Goal: Task Accomplishment & Management: Use online tool/utility

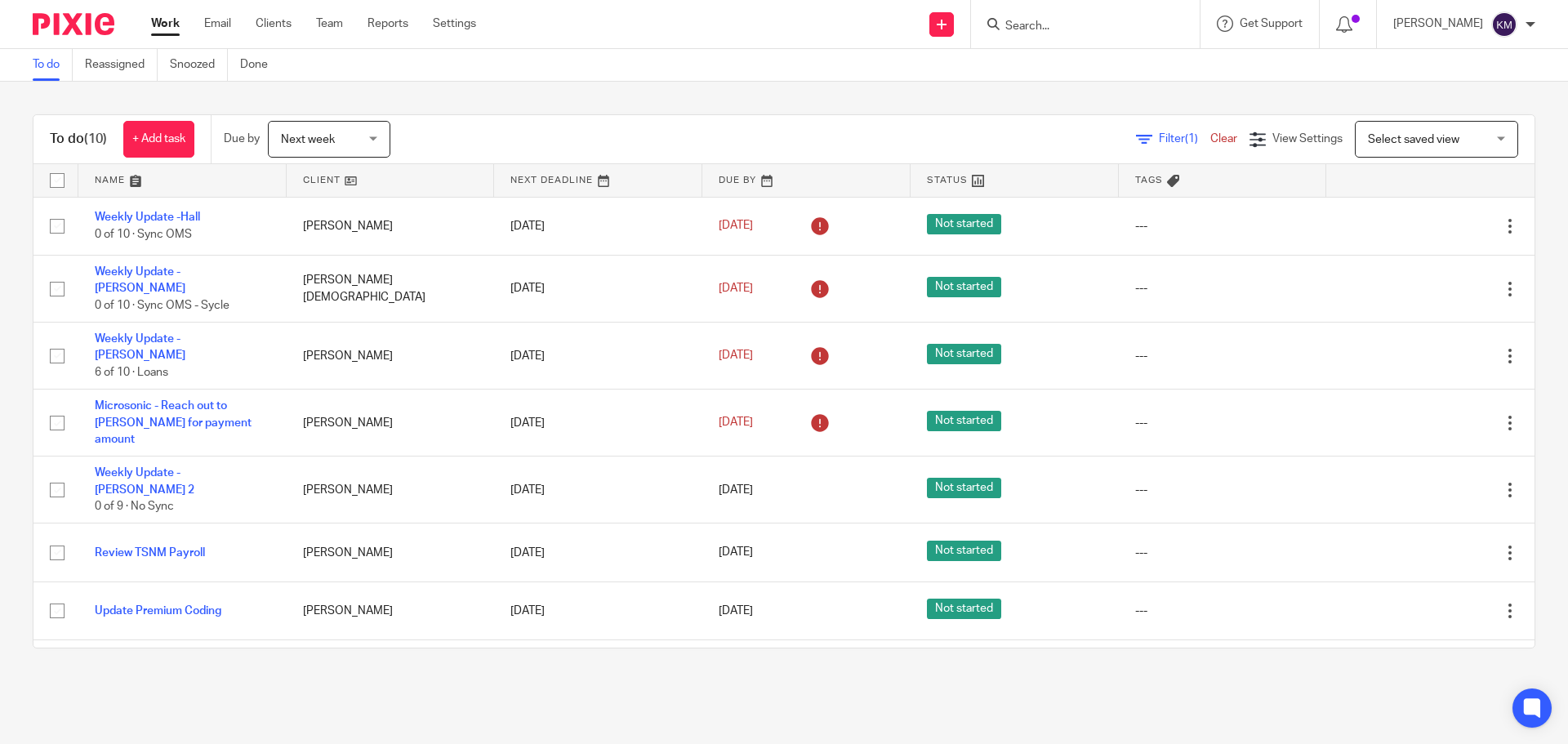
click at [157, 0] on div "Work Email Clients Team Reports Settings Work Email Clients Team Reports Settin…" at bounding box center [318, 24] width 366 height 48
click at [157, 14] on div "Work Email Clients Team Reports Settings Work Email Clients Team Reports Settin…" at bounding box center [318, 24] width 366 height 48
click at [157, 22] on link "Work" at bounding box center [165, 23] width 28 height 16
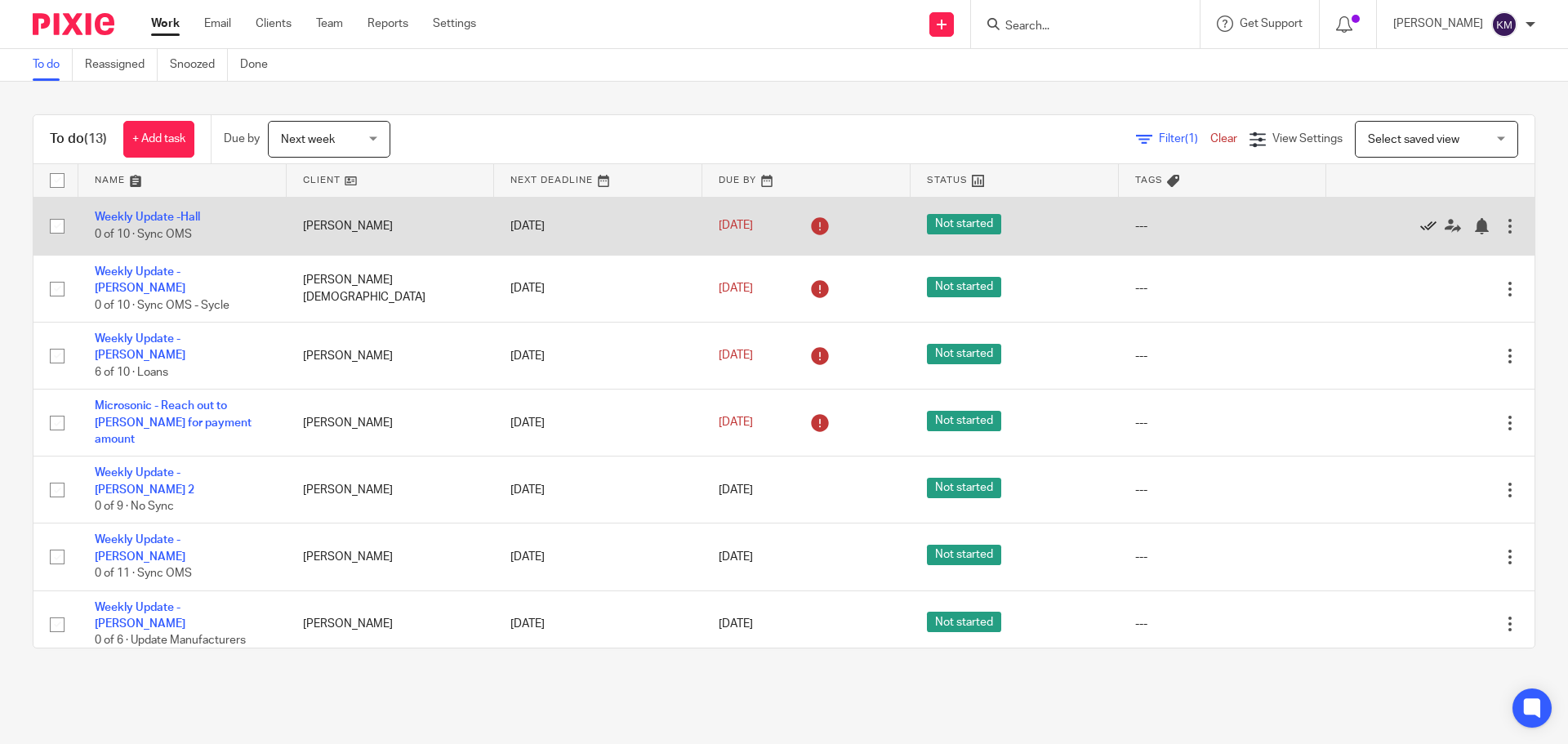
click at [1420, 220] on icon at bounding box center [1428, 226] width 16 height 16
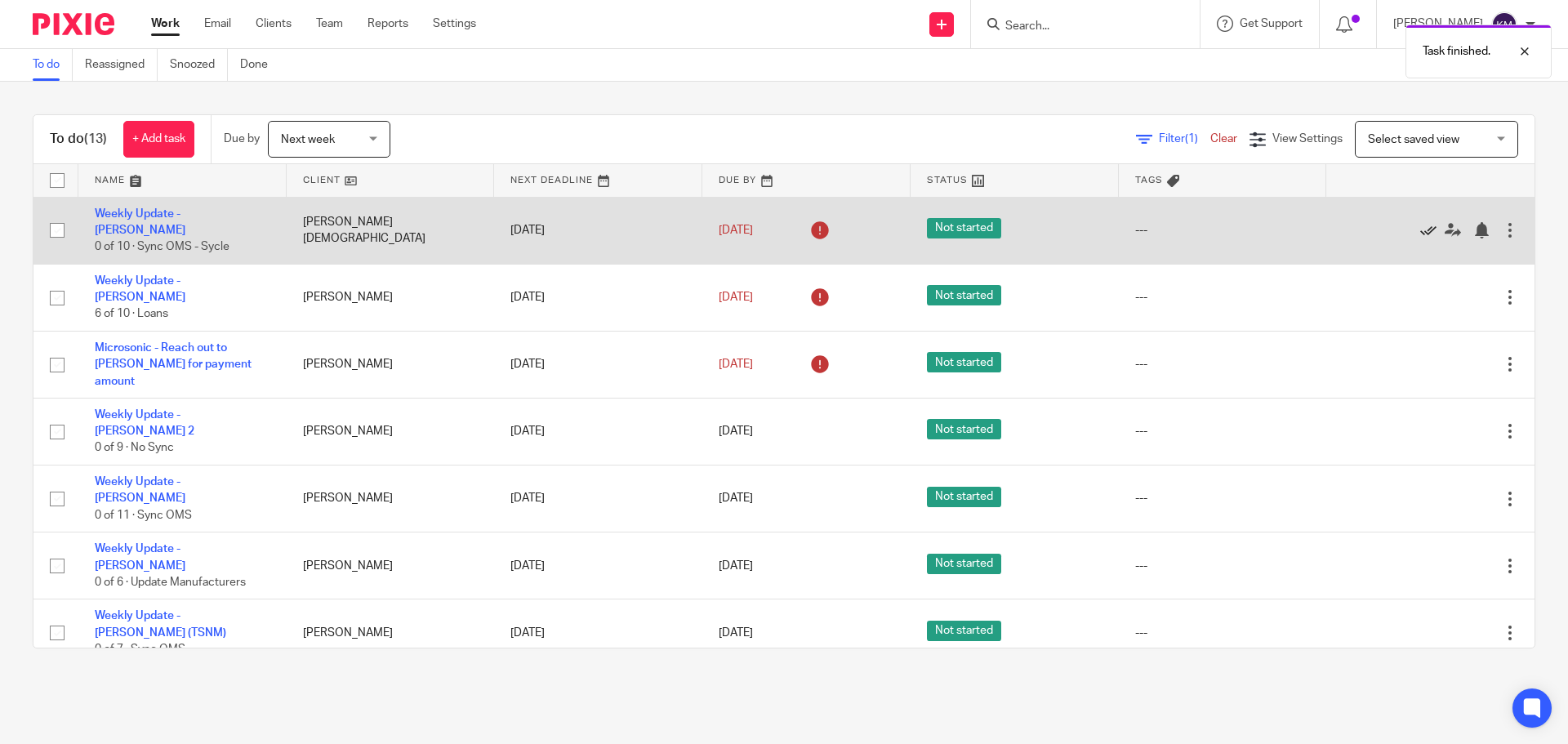
click at [1420, 226] on icon at bounding box center [1428, 230] width 16 height 16
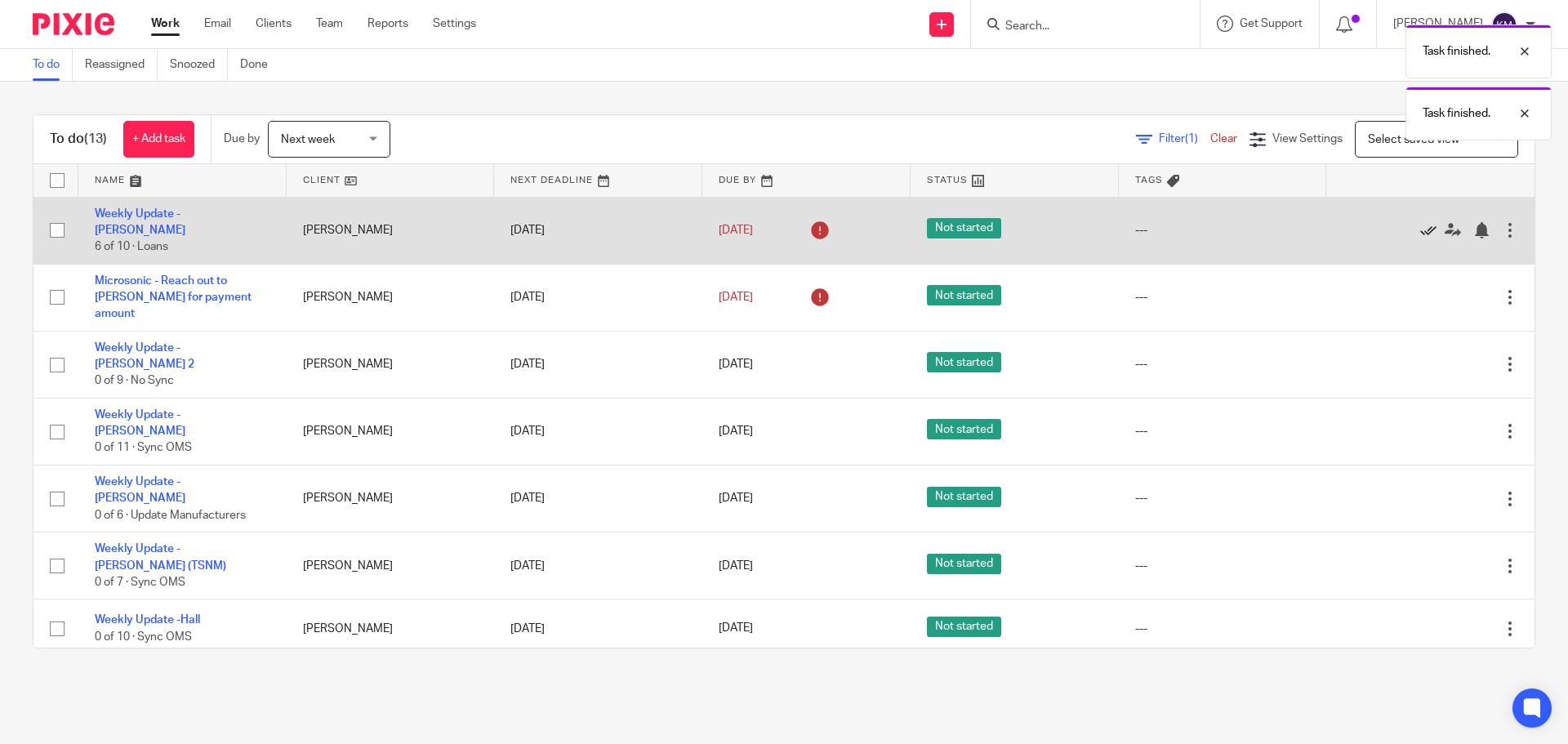
click at [1420, 222] on icon at bounding box center [1428, 230] width 16 height 16
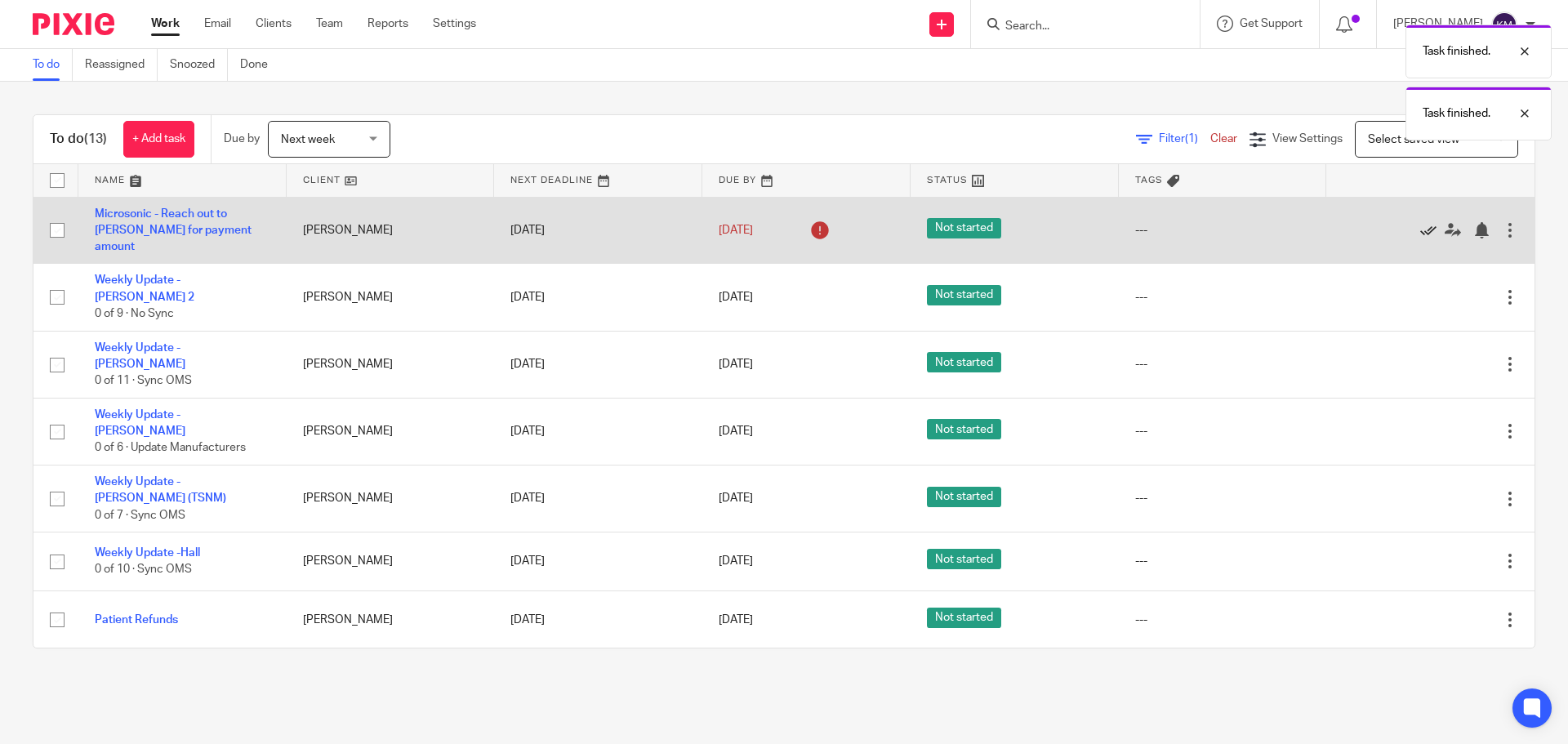
click at [1420, 222] on icon at bounding box center [1428, 230] width 16 height 16
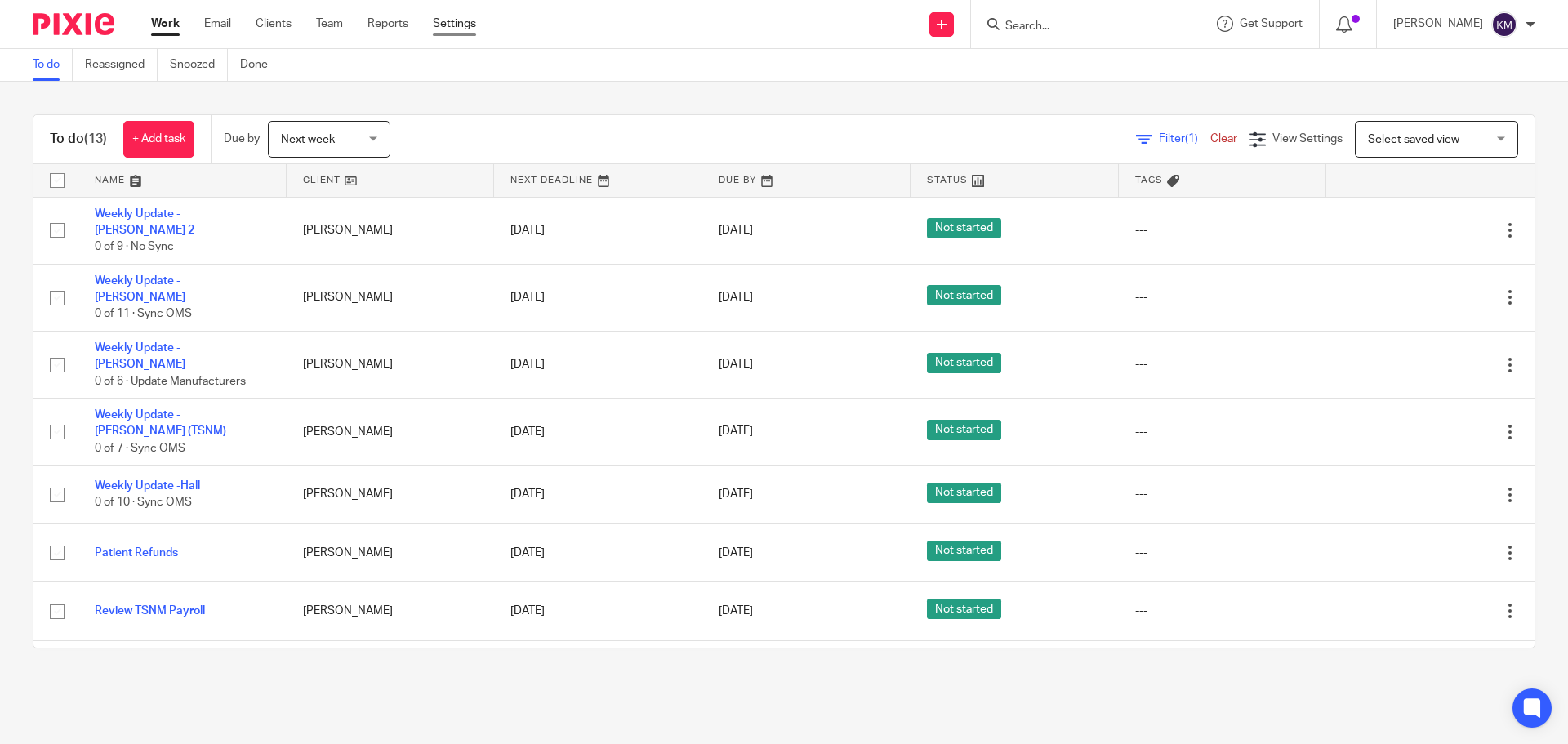
click at [454, 18] on link "Settings" at bounding box center [454, 23] width 44 height 16
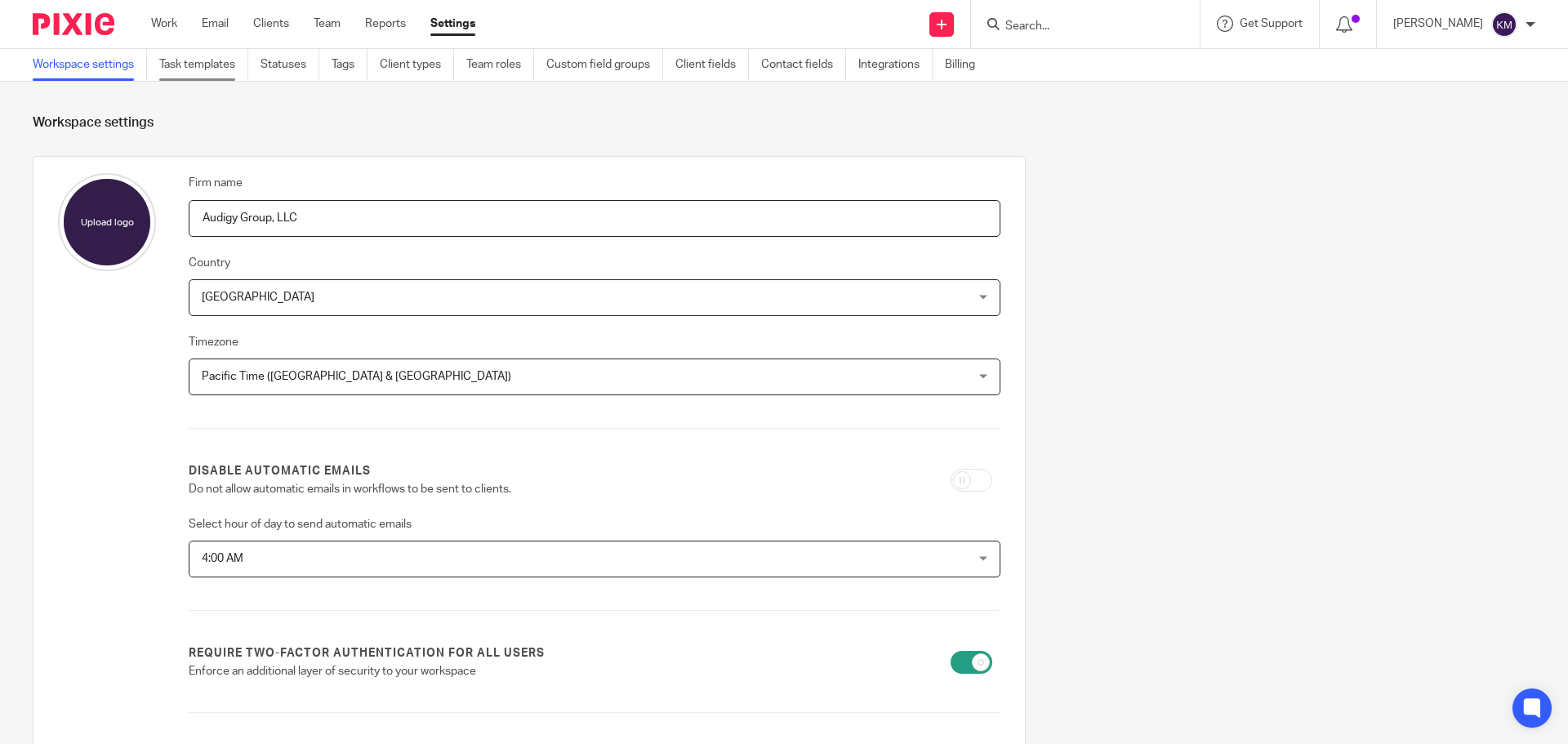
click at [185, 57] on link "Task templates" at bounding box center [204, 65] width 89 height 32
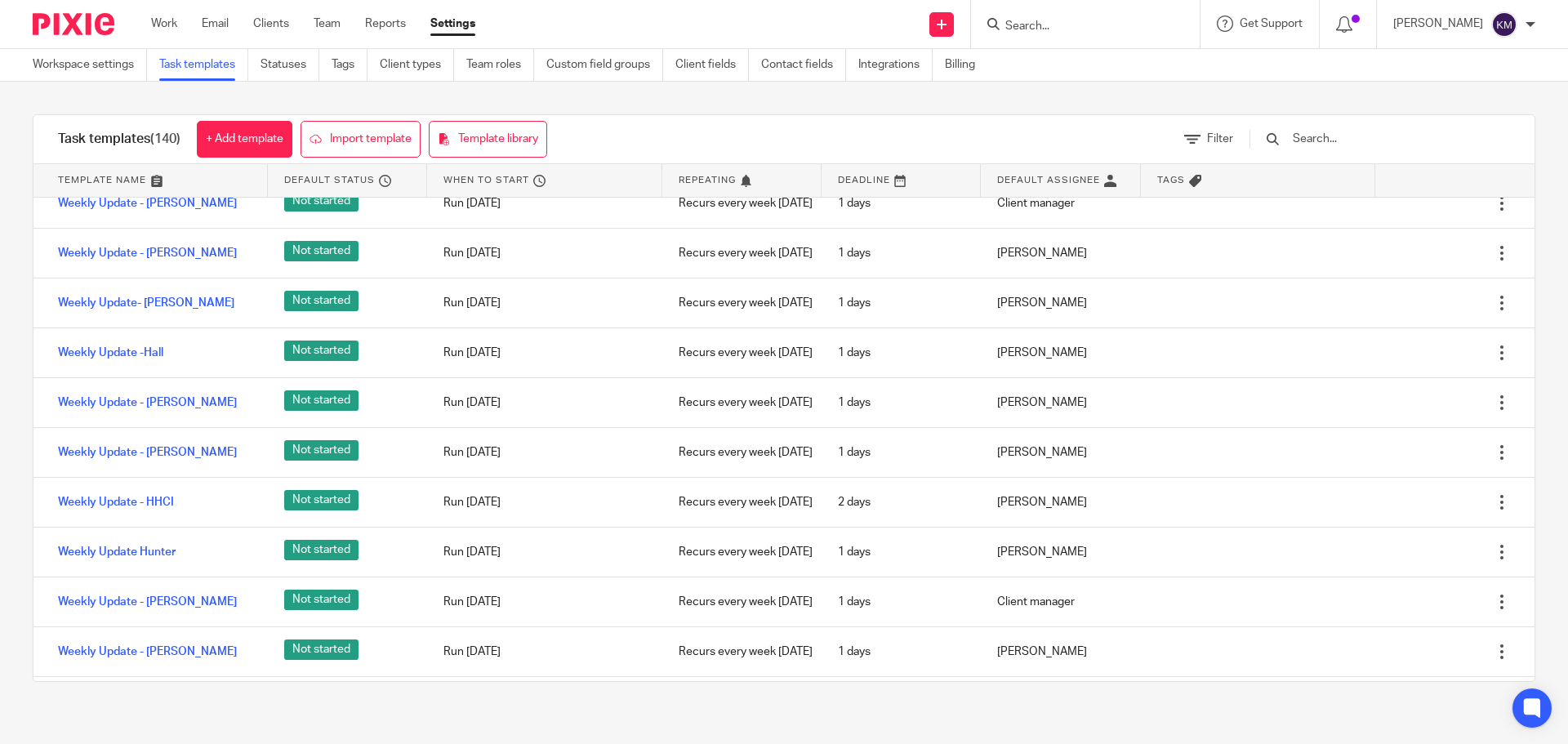
scroll to position [5715, 0]
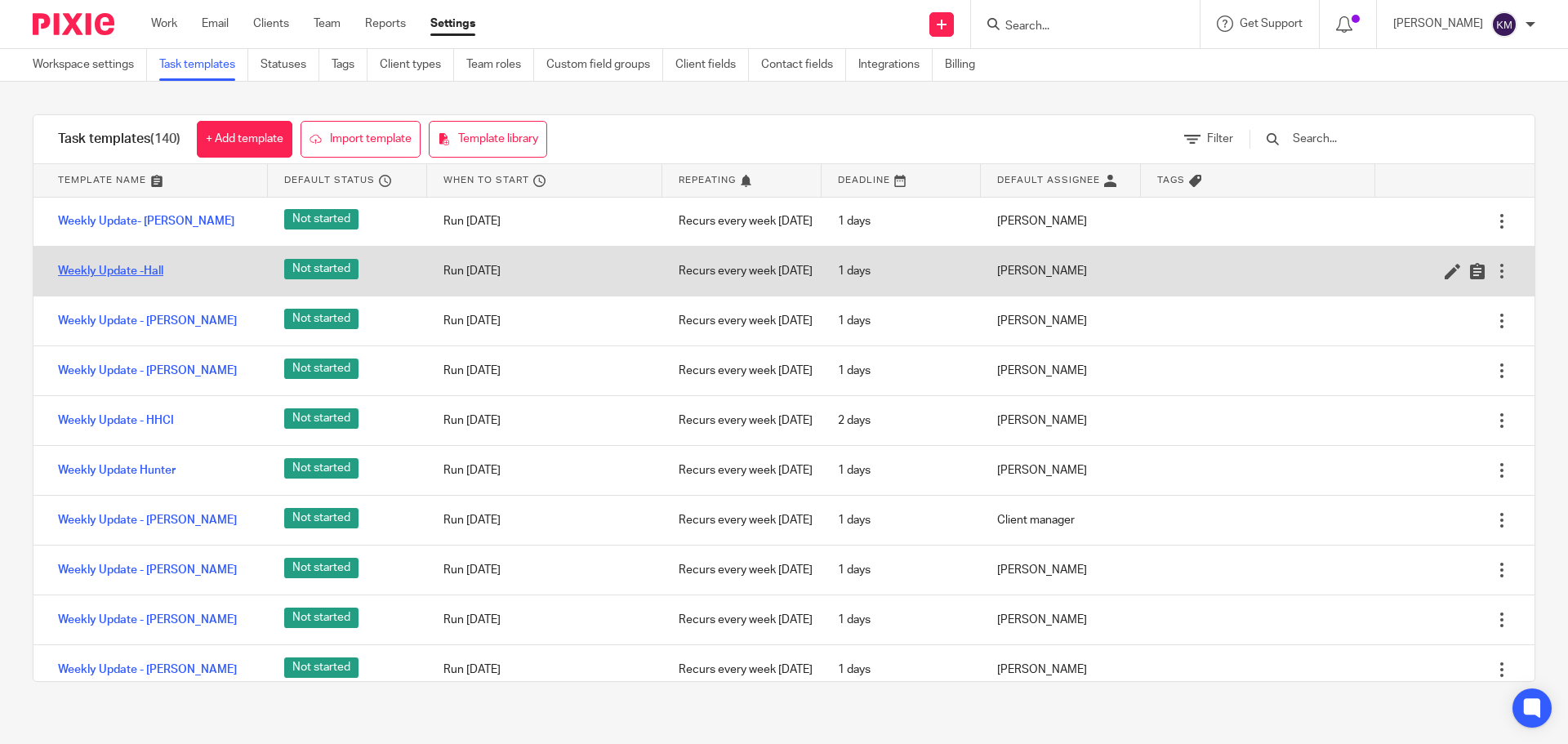
click at [105, 279] on link "Weekly Update -Hall" at bounding box center [110, 271] width 105 height 16
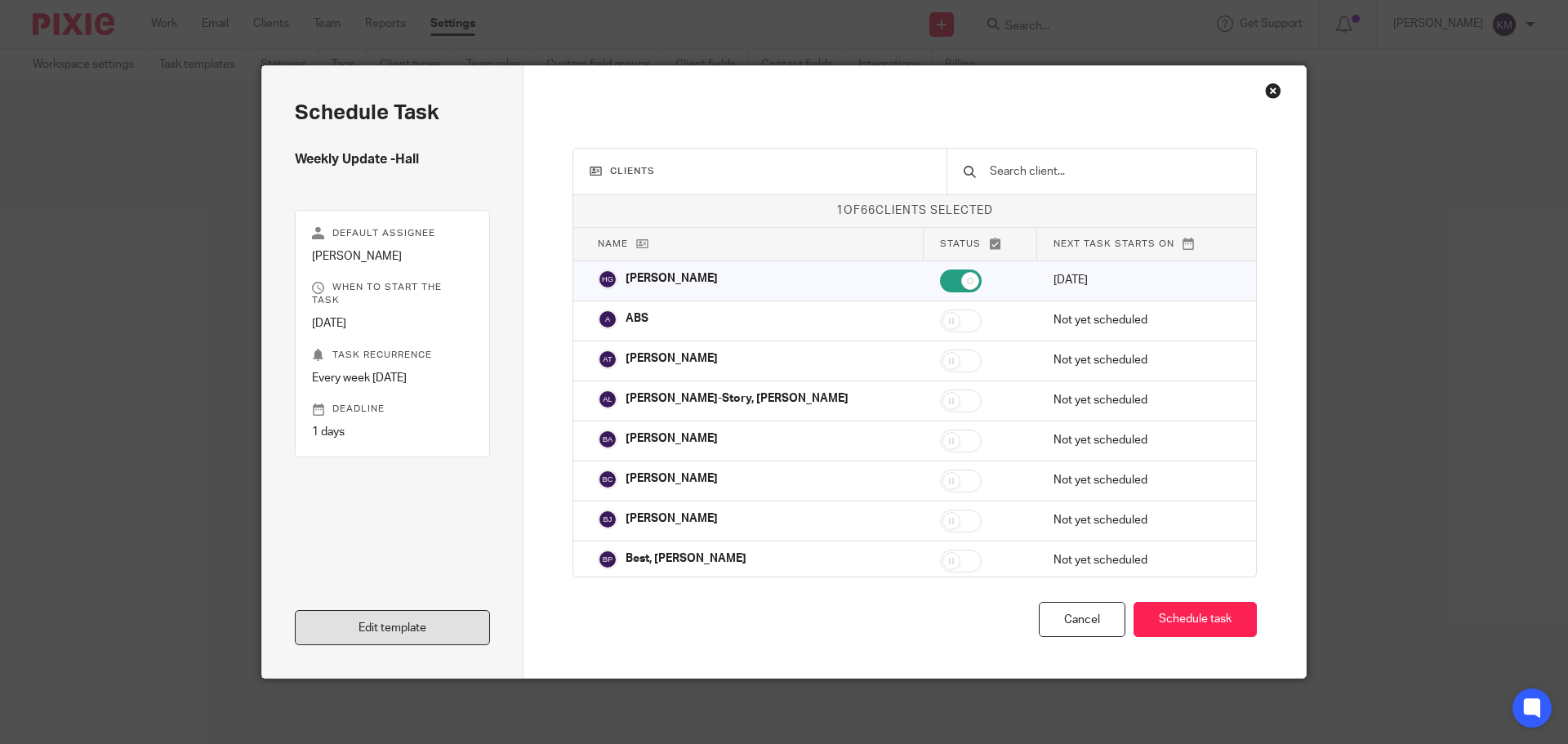
click at [365, 626] on link "Edit template" at bounding box center [393, 627] width 196 height 35
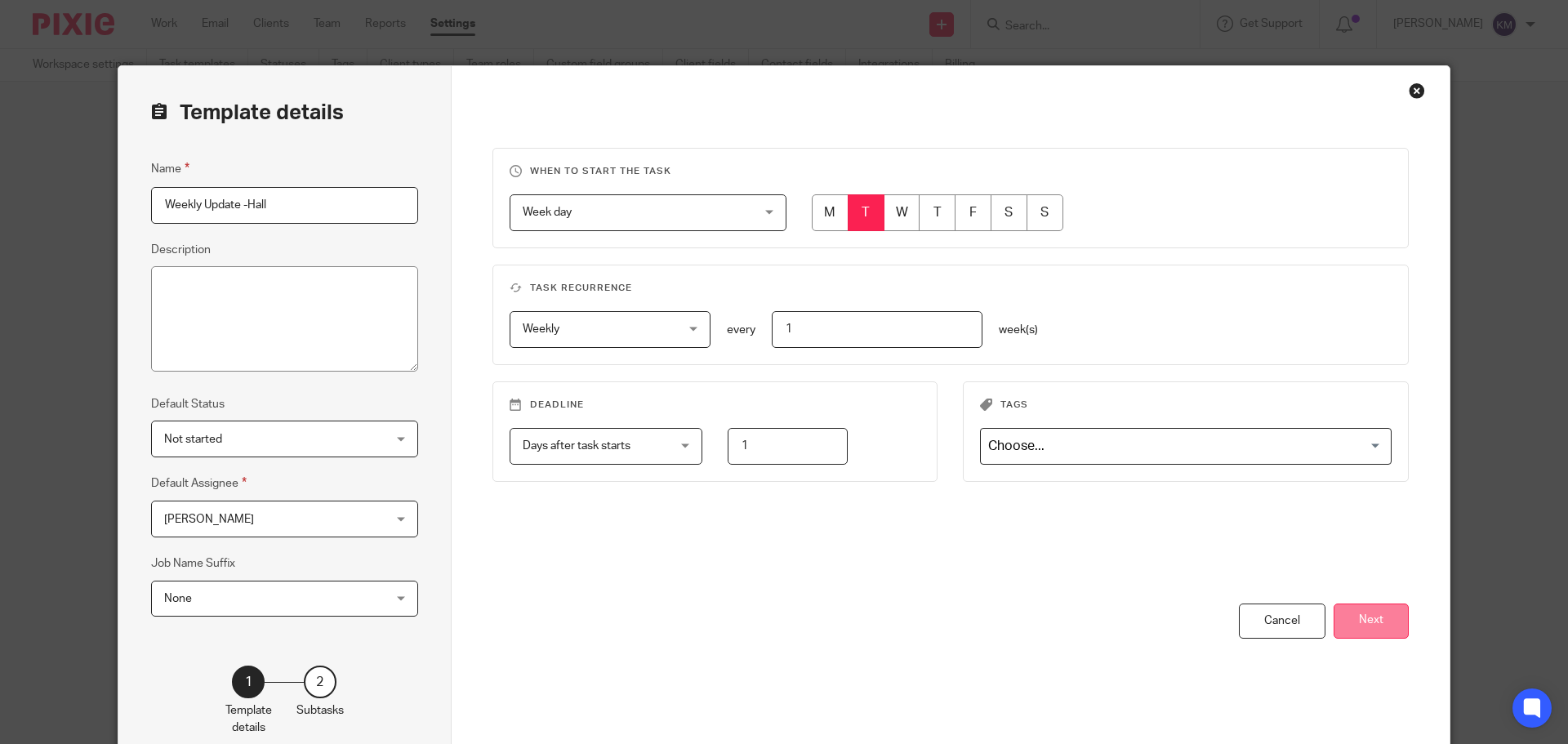
click at [1380, 620] on button "Next" at bounding box center [1371, 620] width 76 height 35
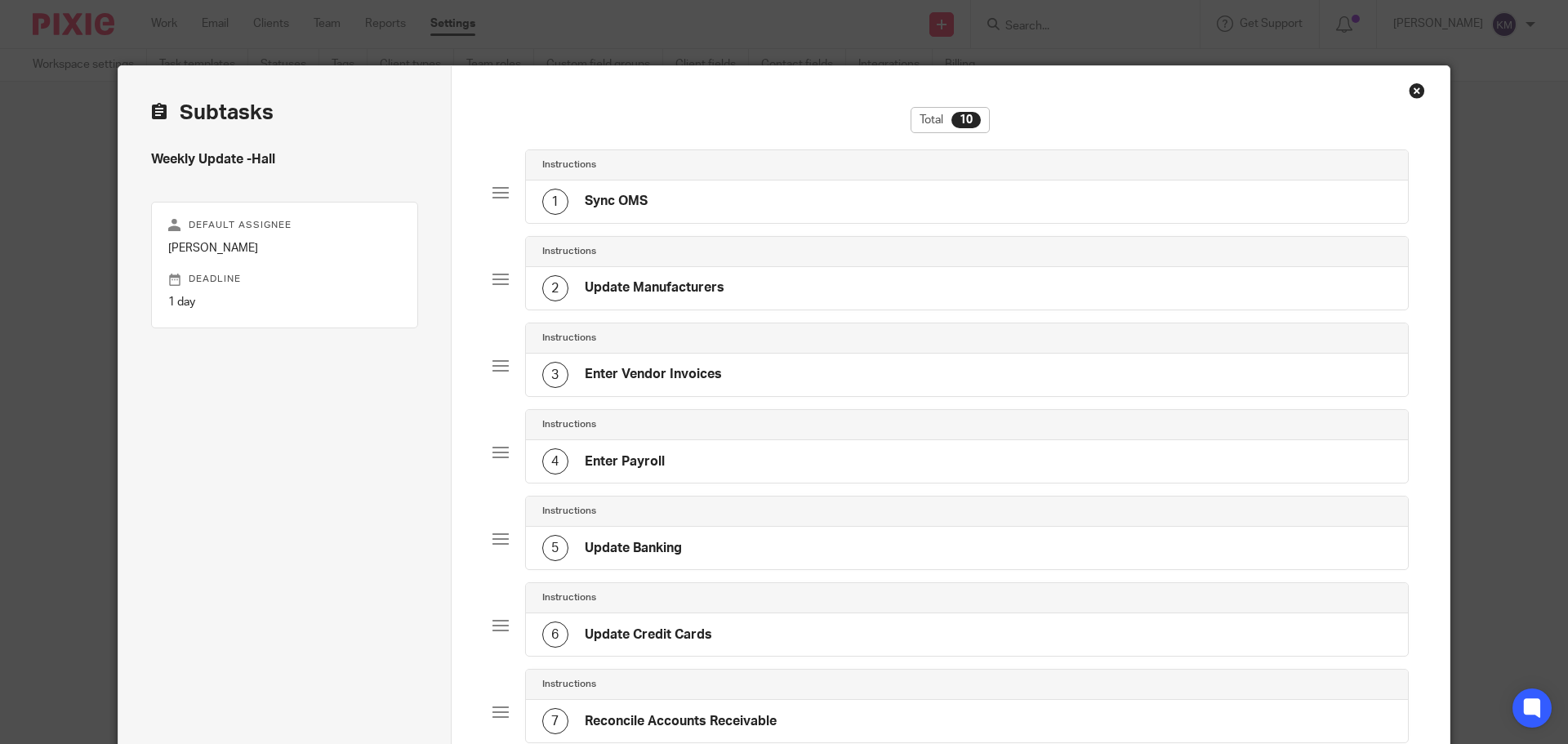
scroll to position [82, 0]
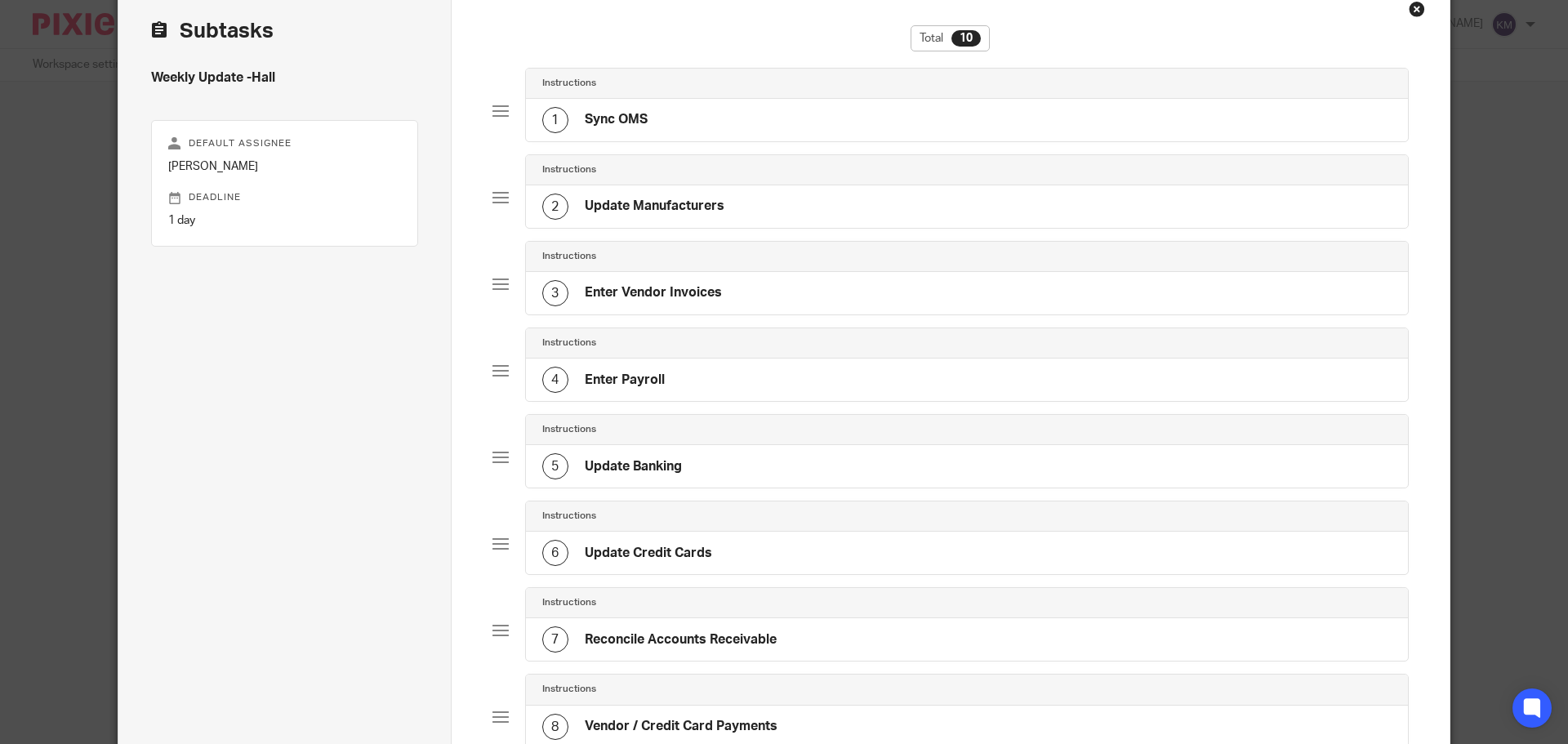
click at [551, 548] on div "6" at bounding box center [555, 552] width 26 height 26
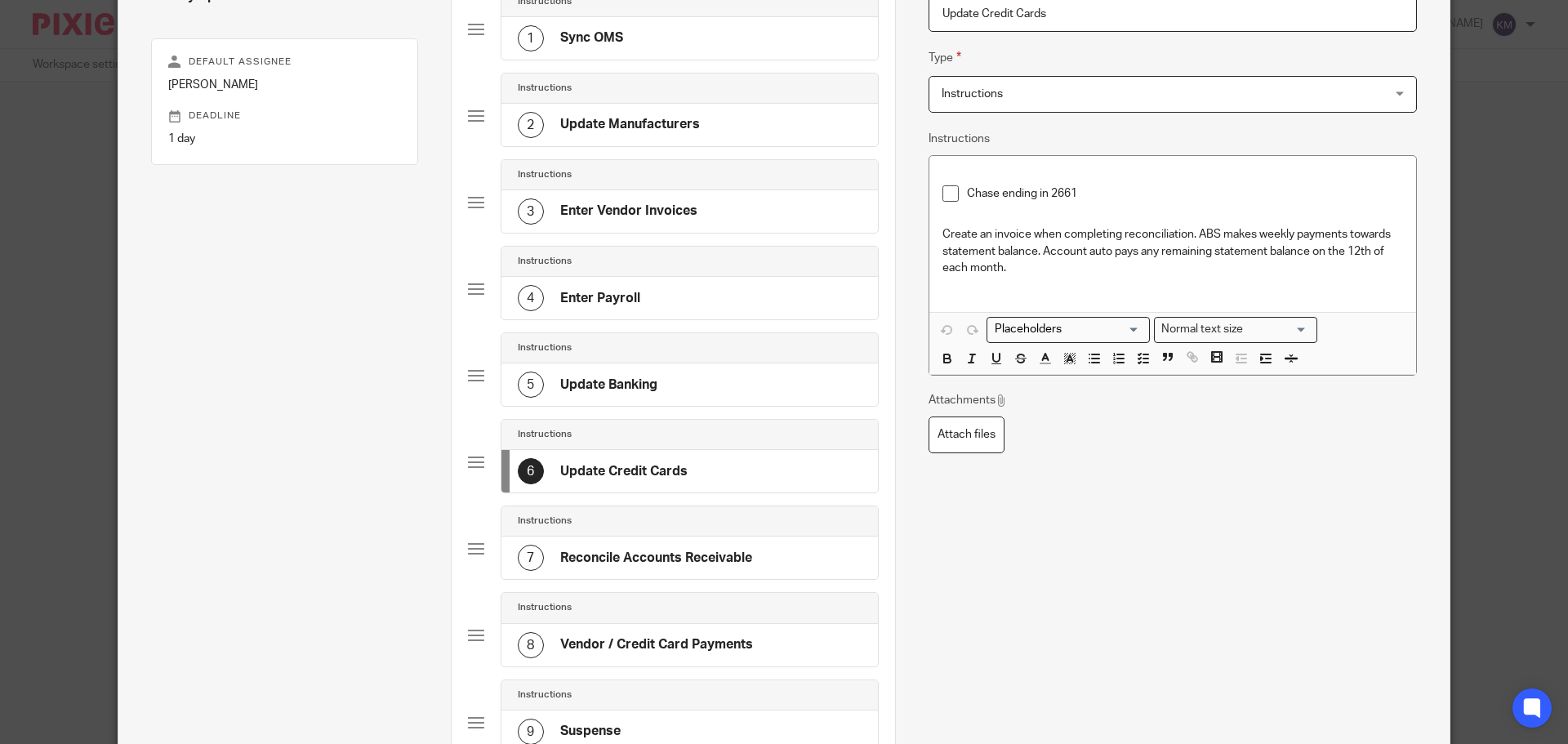
scroll to position [326, 0]
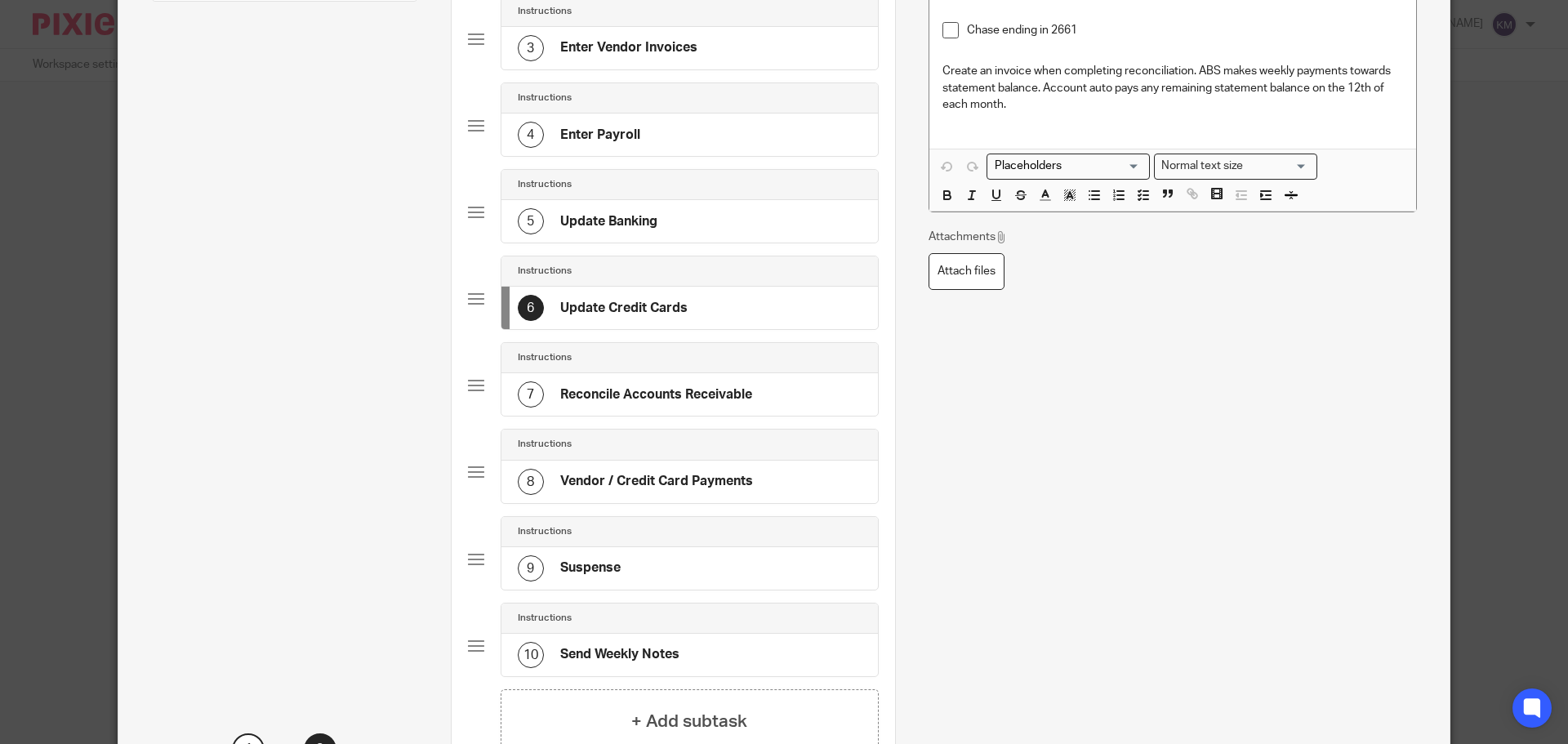
click at [630, 644] on div "10 Send Weekly Notes" at bounding box center [599, 654] width 162 height 26
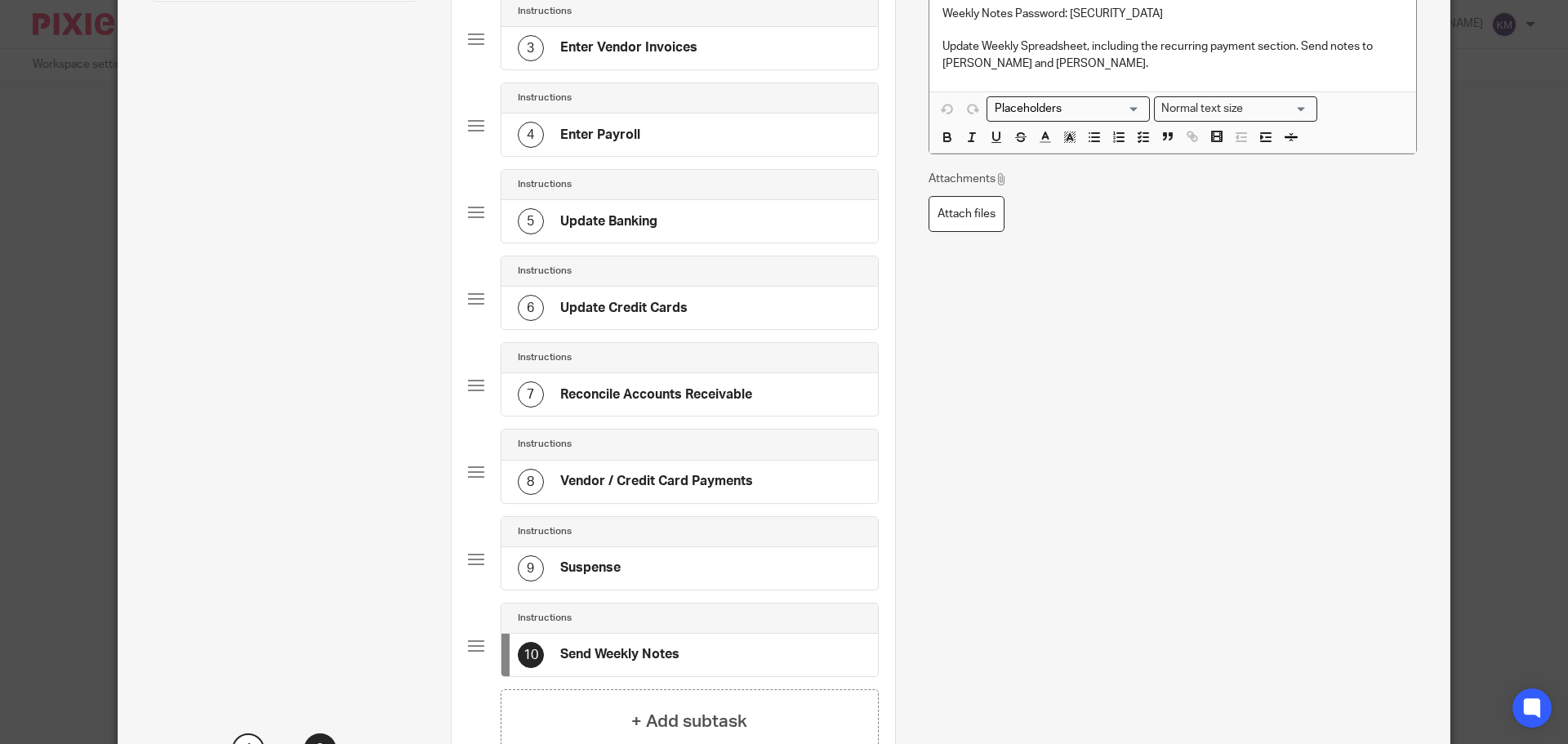
scroll to position [0, 0]
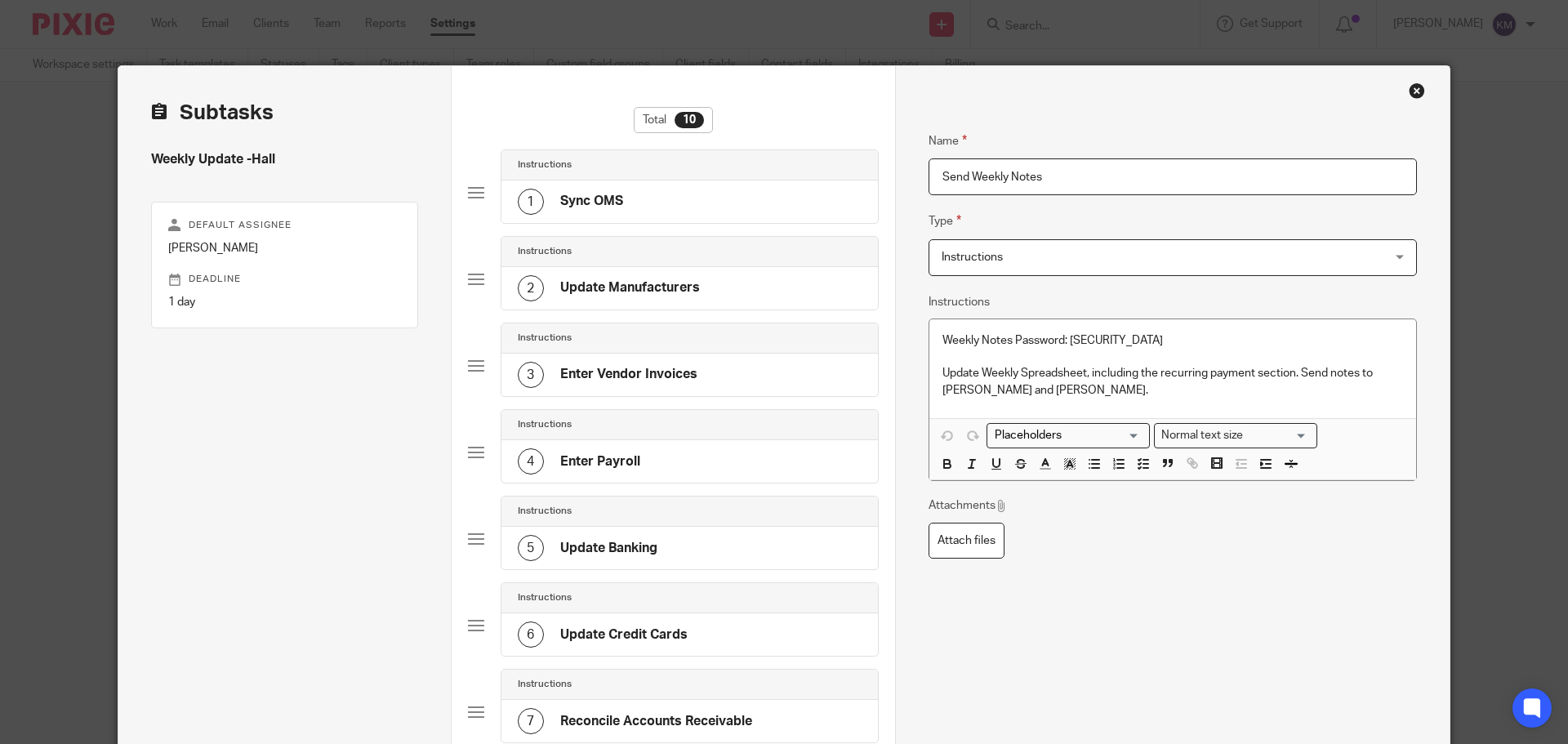
click at [1416, 92] on div "Close this dialog window" at bounding box center [1417, 91] width 16 height 16
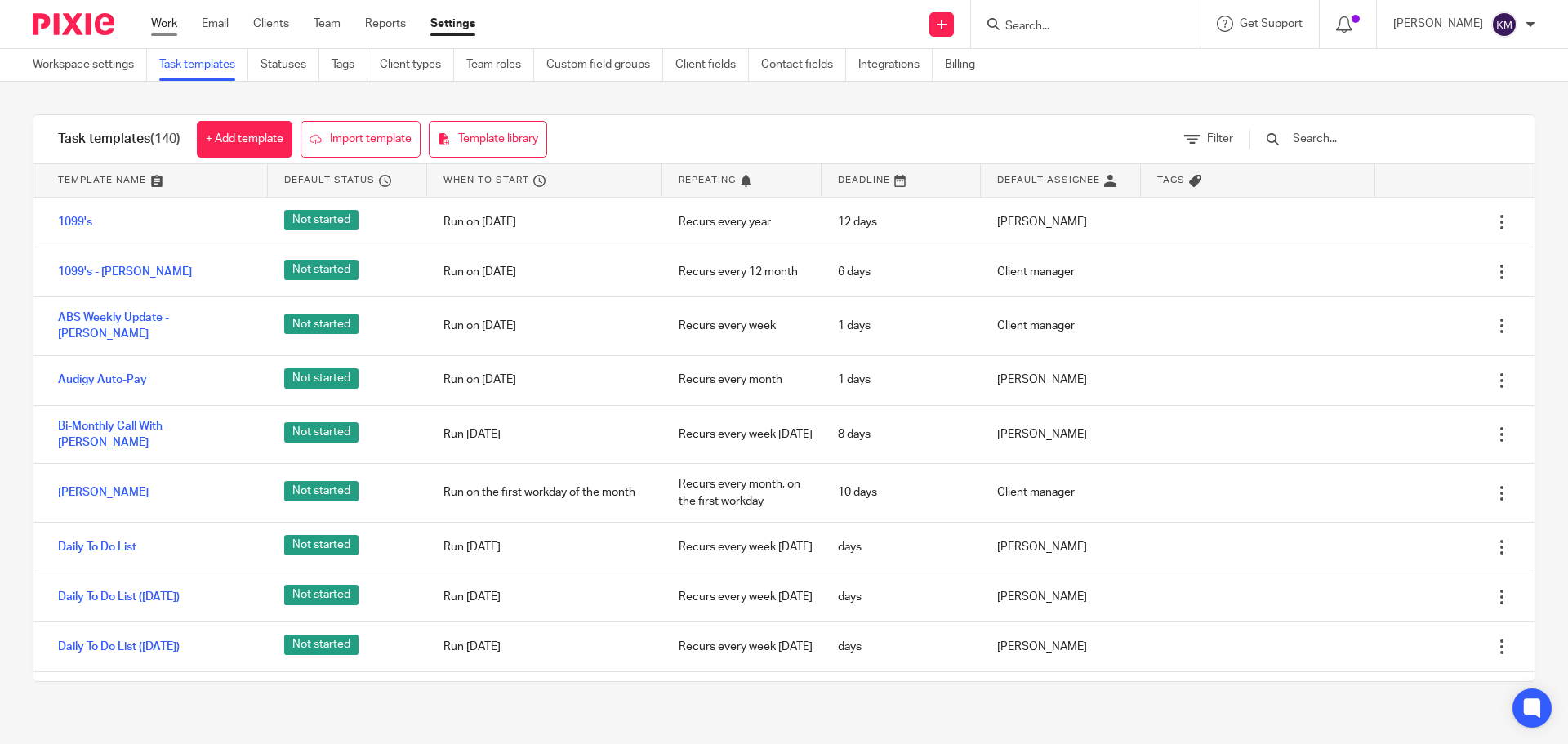
click at [156, 19] on link "Work" at bounding box center [164, 23] width 26 height 16
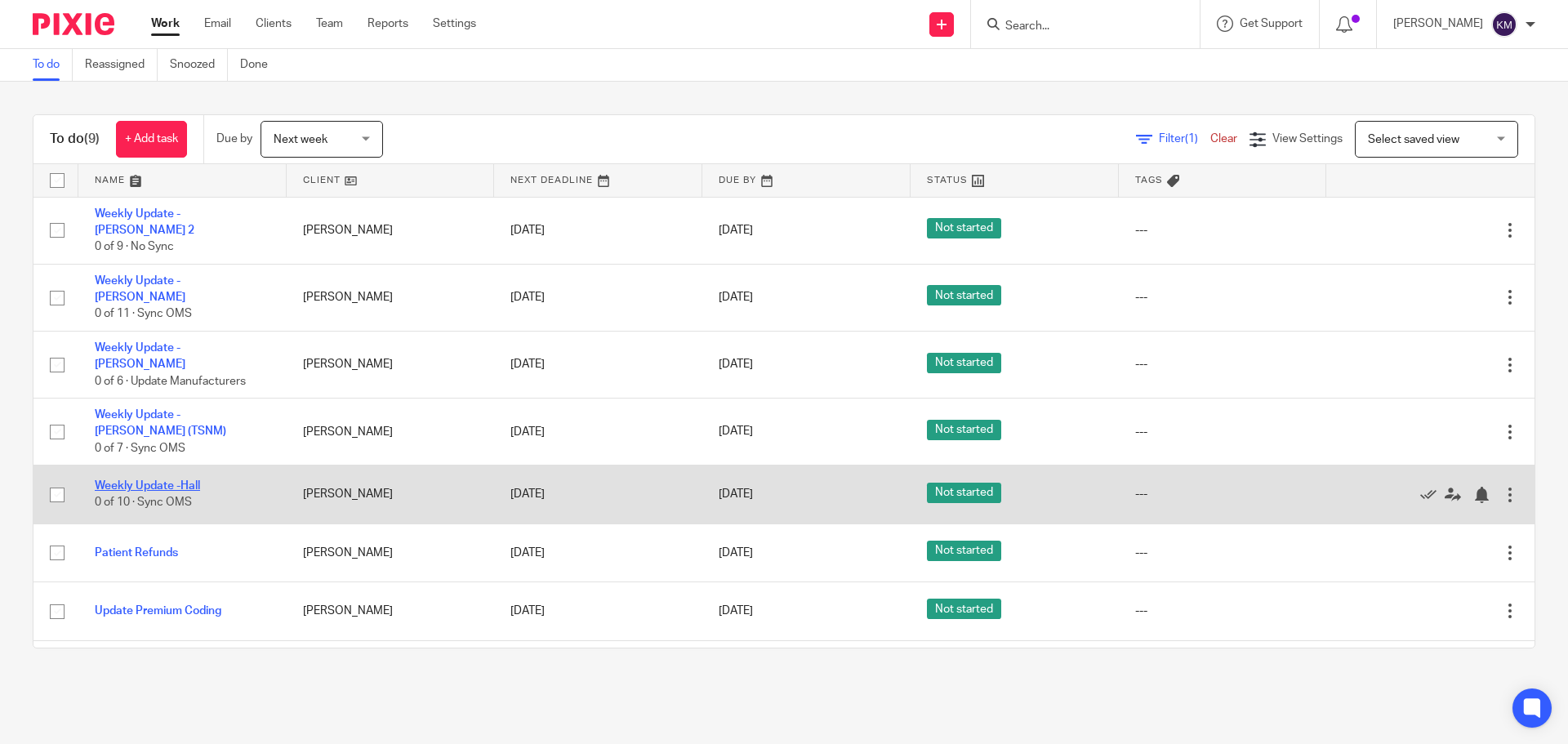
click at [189, 480] on link "Weekly Update -Hall" at bounding box center [148, 485] width 105 height 12
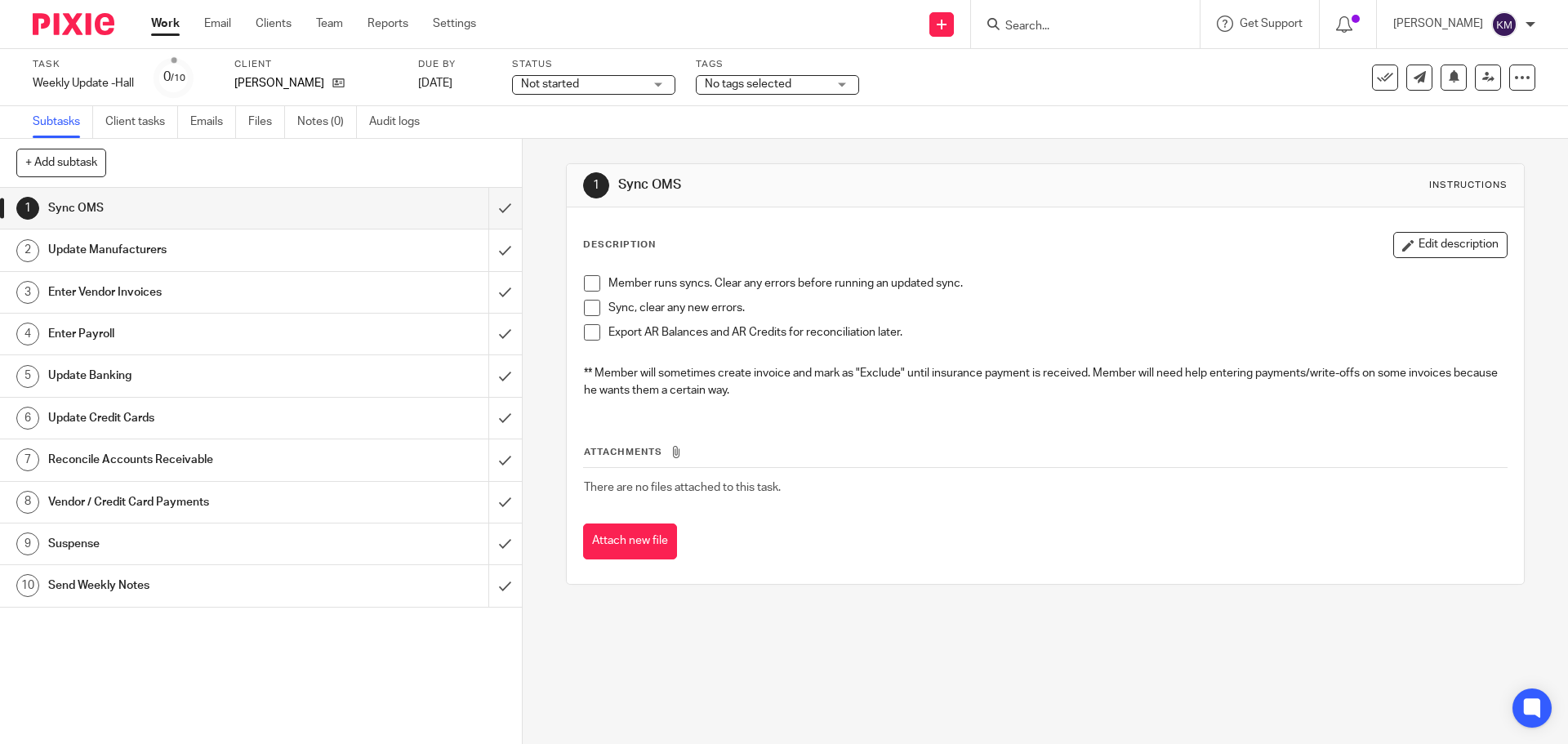
drag, startPoint x: 586, startPoint y: 278, endPoint x: 586, endPoint y: 287, distance: 9.0
click at [586, 278] on span at bounding box center [592, 284] width 16 height 16
click at [586, 304] on span at bounding box center [592, 308] width 16 height 16
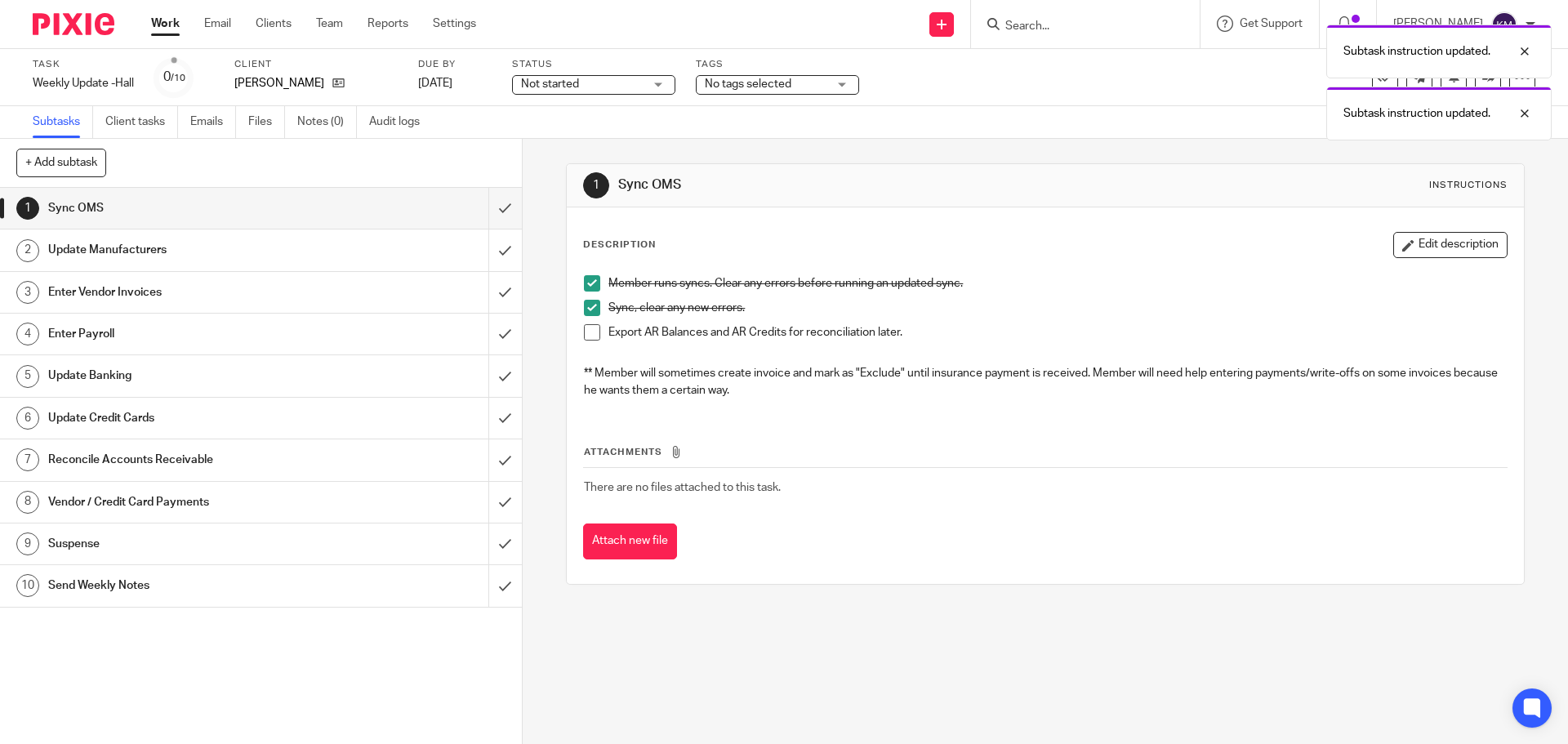
click at [586, 335] on span at bounding box center [592, 332] width 16 height 16
click at [486, 204] on input "submit" at bounding box center [261, 208] width 522 height 41
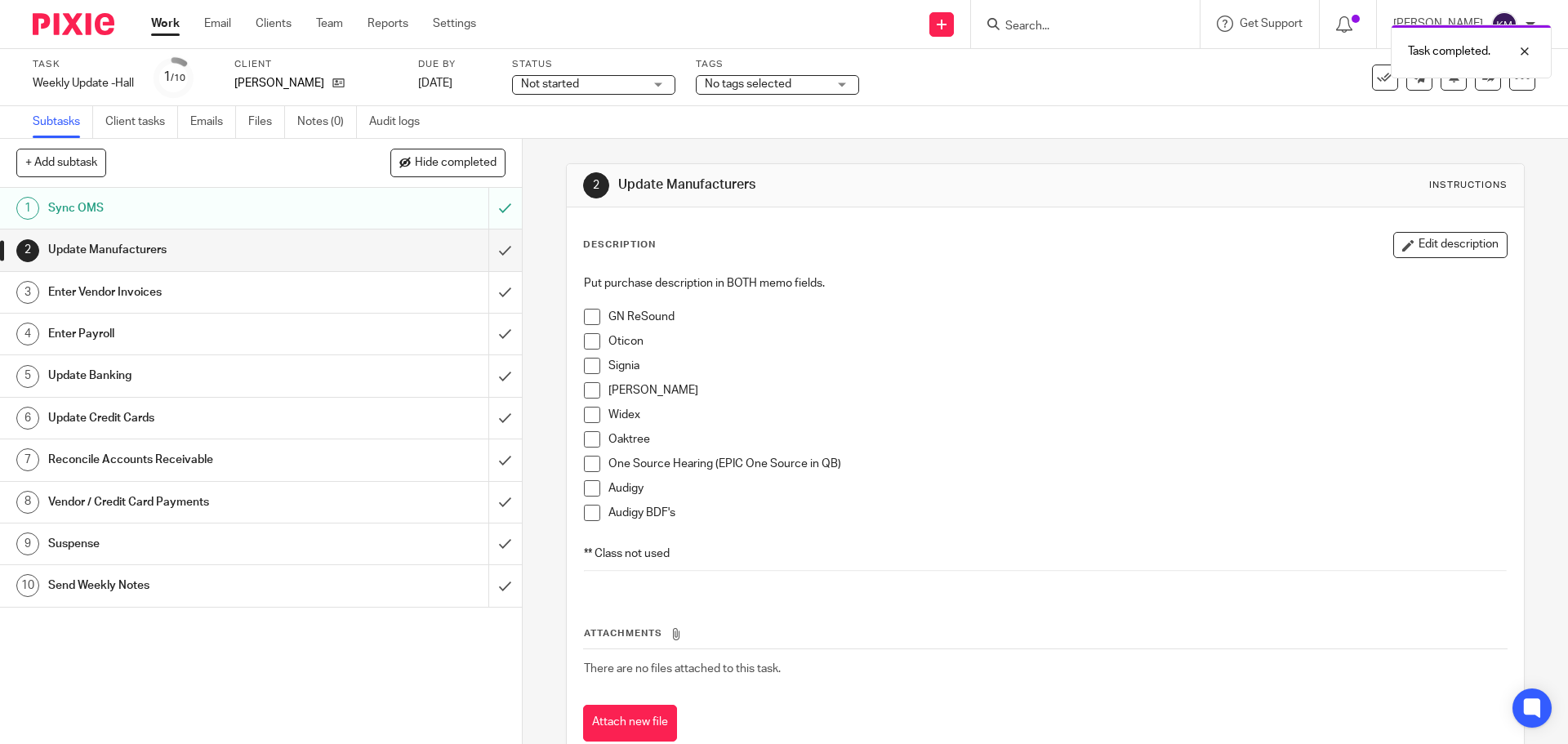
click at [585, 316] on span at bounding box center [592, 316] width 16 height 16
click at [584, 348] on span at bounding box center [592, 341] width 16 height 16
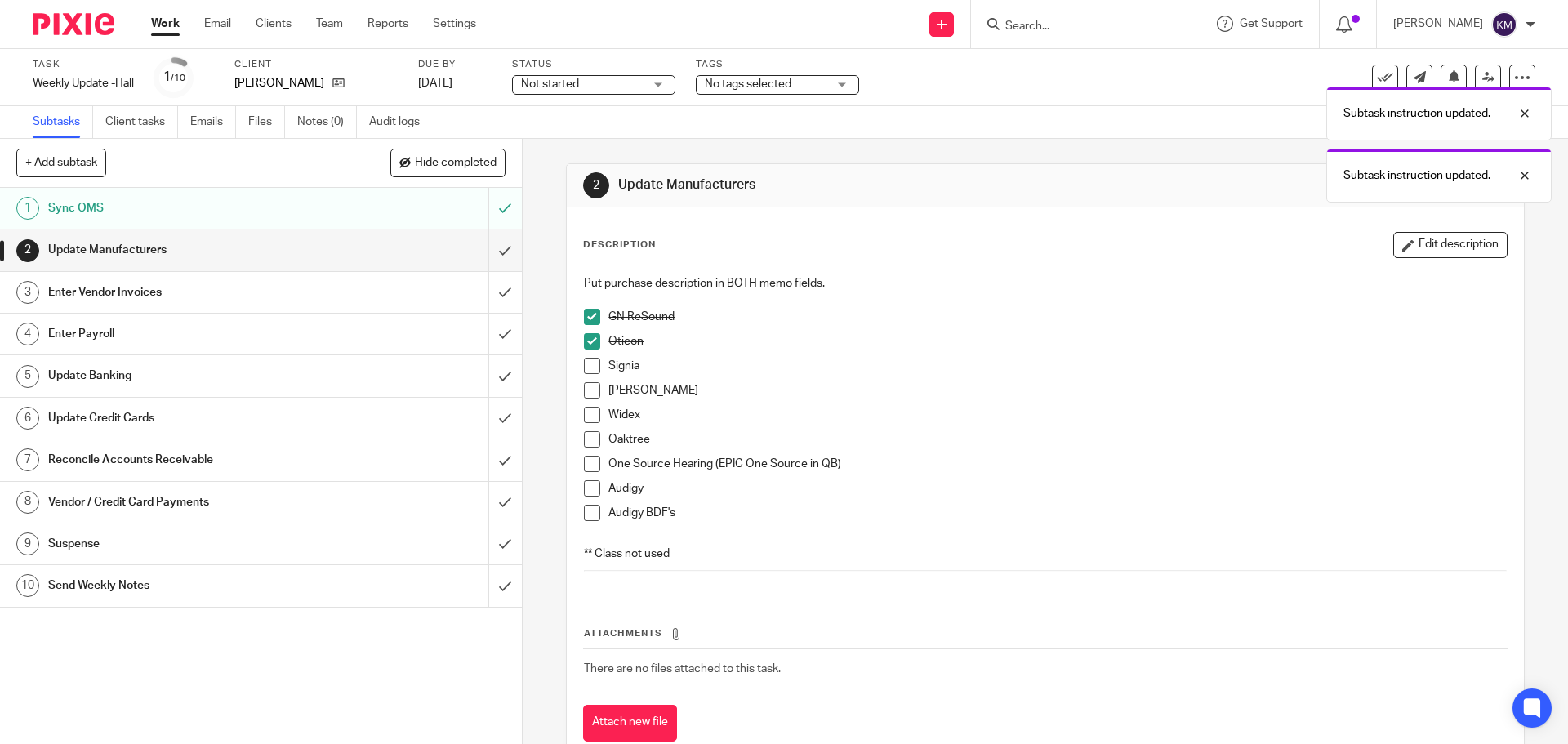
click at [586, 368] on span at bounding box center [592, 365] width 16 height 16
click at [588, 401] on li "Starkey" at bounding box center [1045, 395] width 922 height 25
click at [587, 418] on span at bounding box center [592, 414] width 16 height 16
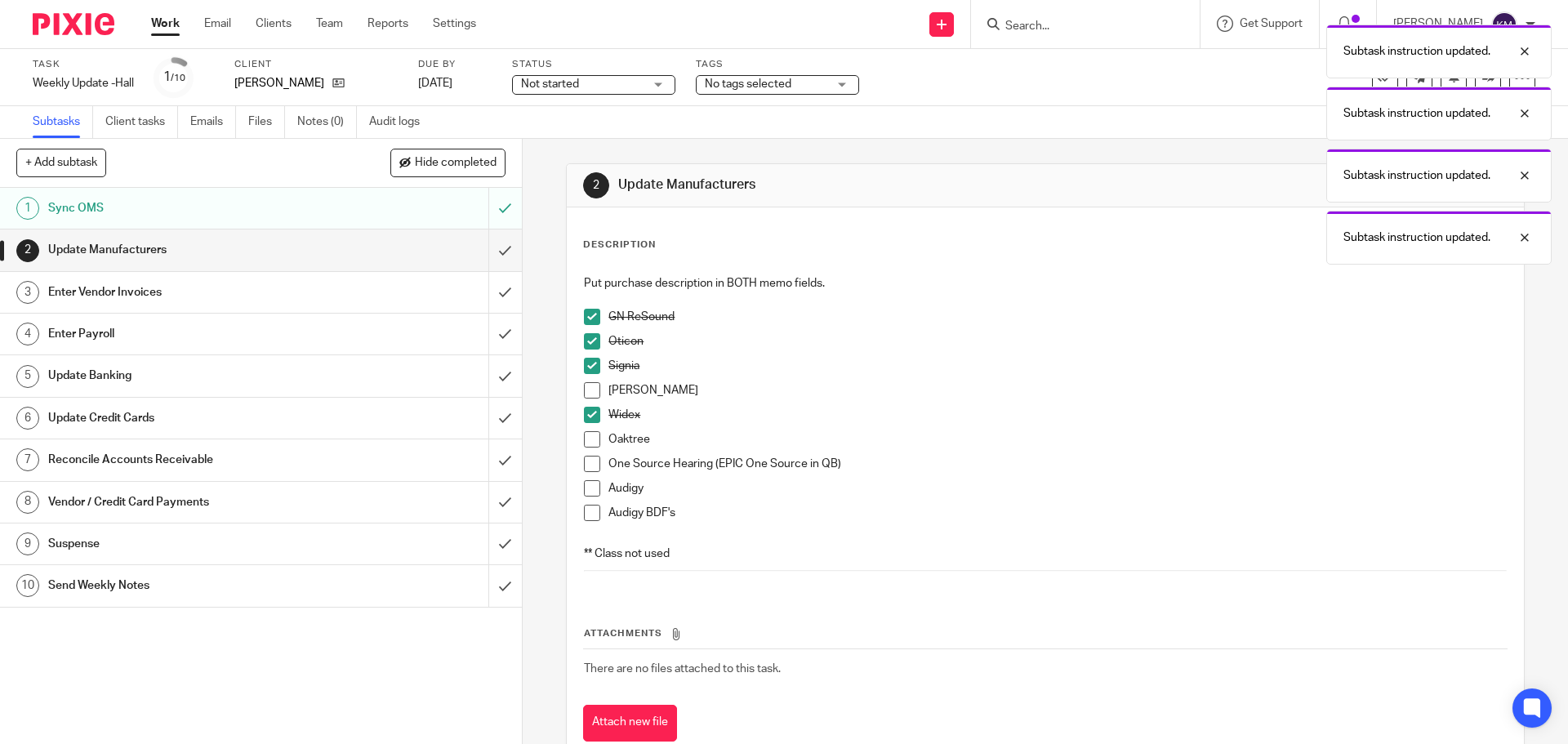
click at [587, 388] on span at bounding box center [592, 390] width 16 height 16
click at [588, 452] on li "Oaktree" at bounding box center [1045, 444] width 922 height 25
click at [587, 445] on span at bounding box center [592, 439] width 16 height 16
click at [586, 461] on span at bounding box center [592, 464] width 16 height 16
click at [587, 486] on span at bounding box center [592, 488] width 16 height 16
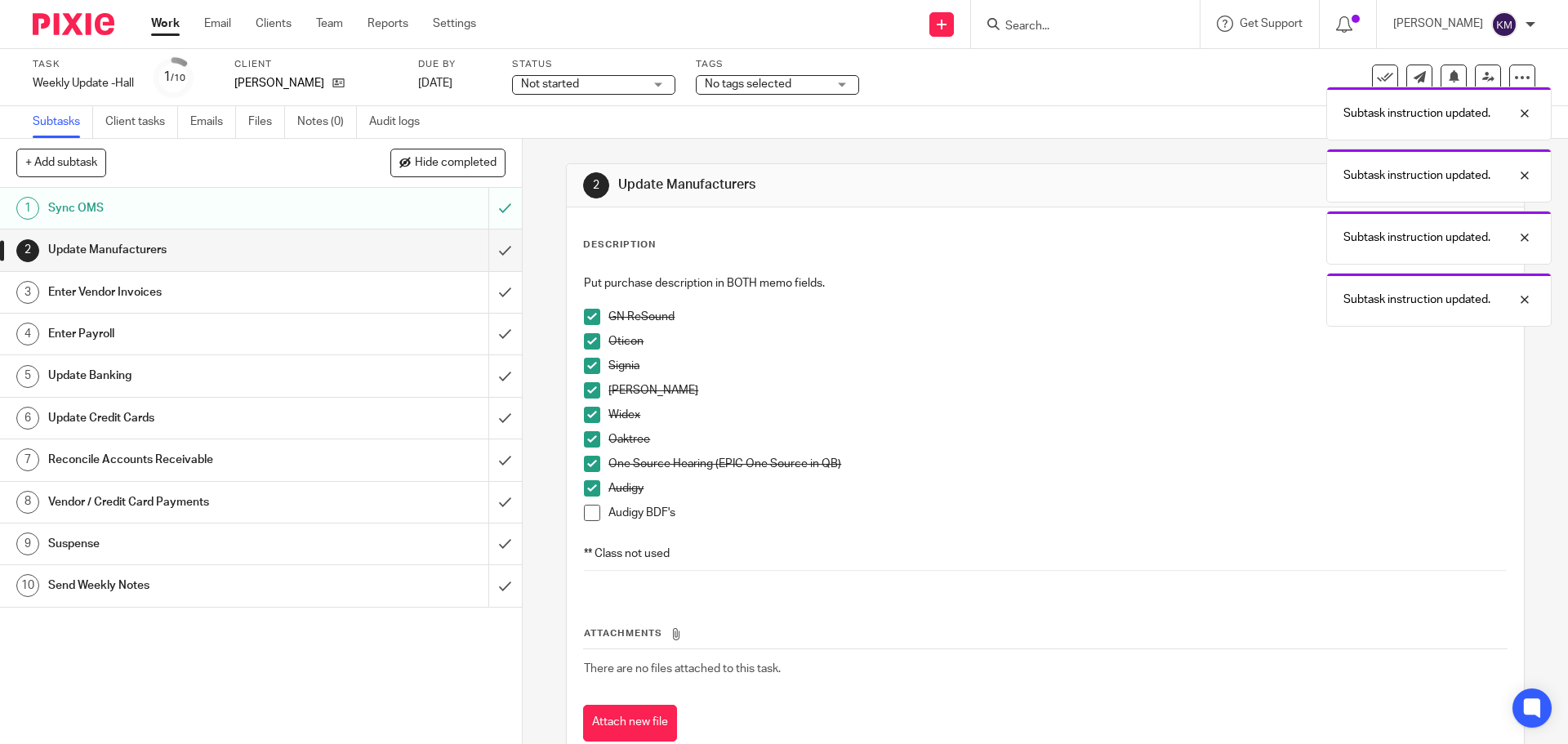
click at [588, 511] on span at bounding box center [592, 513] width 16 height 16
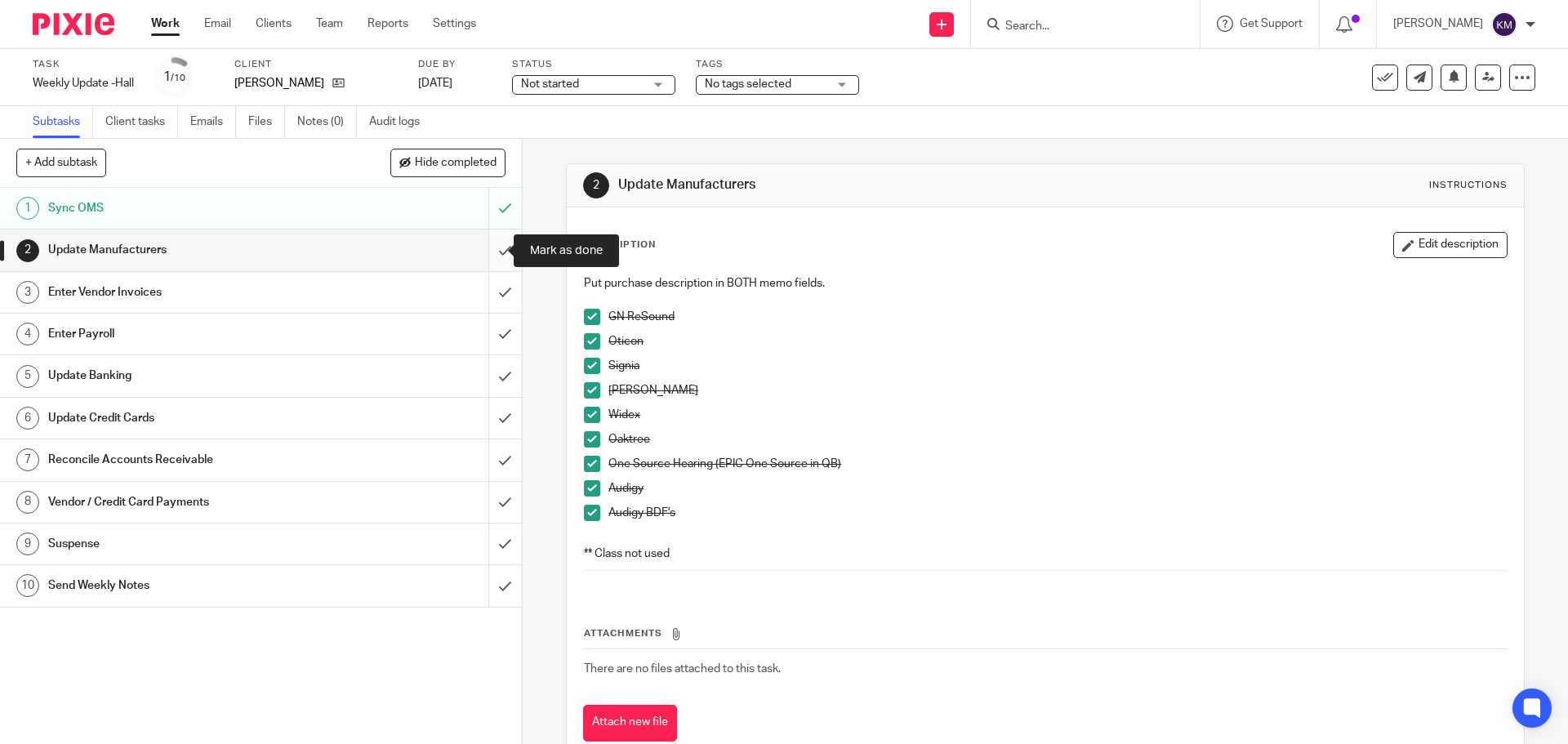
click at [495, 246] on input "submit" at bounding box center [261, 250] width 522 height 41
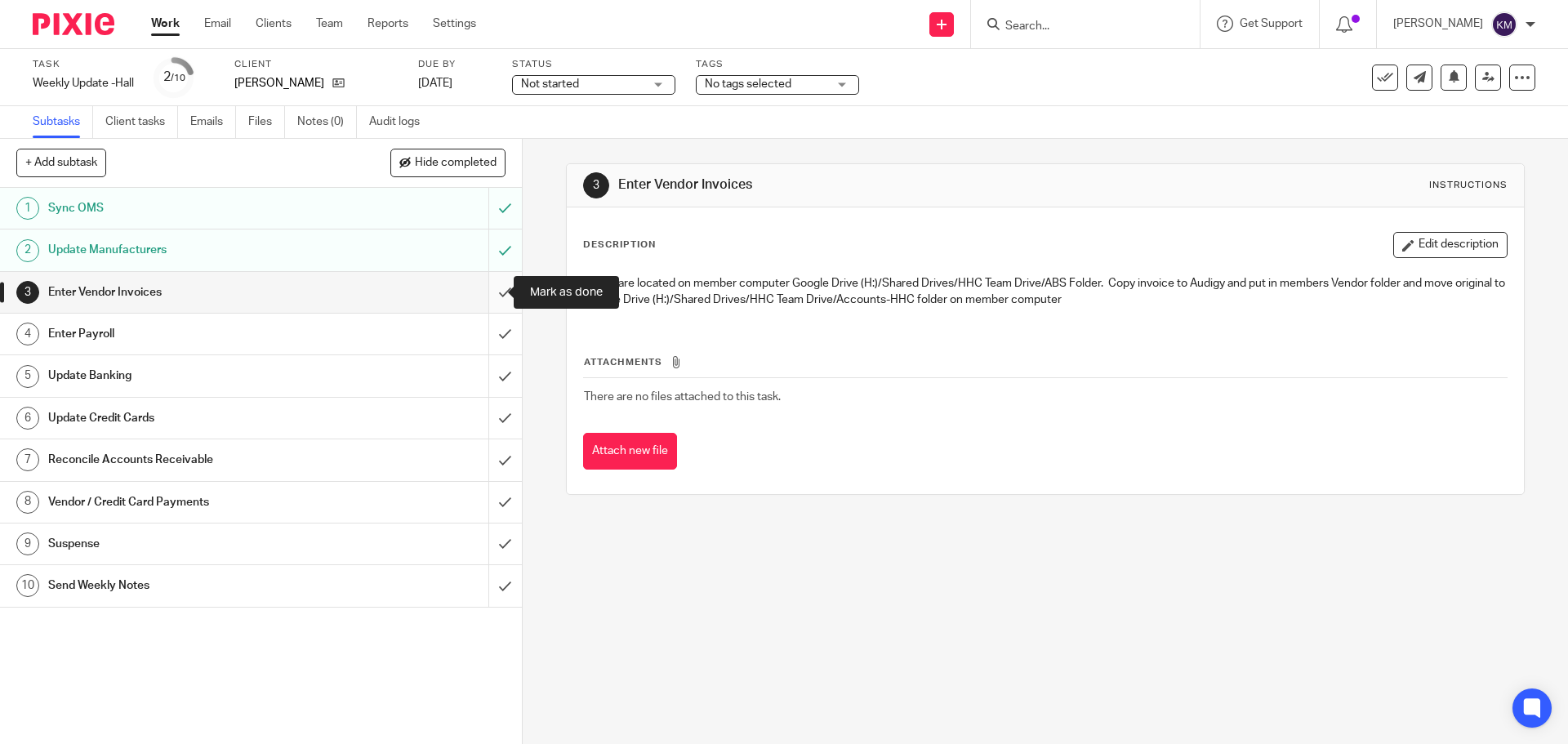
click at [494, 287] on input "submit" at bounding box center [261, 292] width 522 height 41
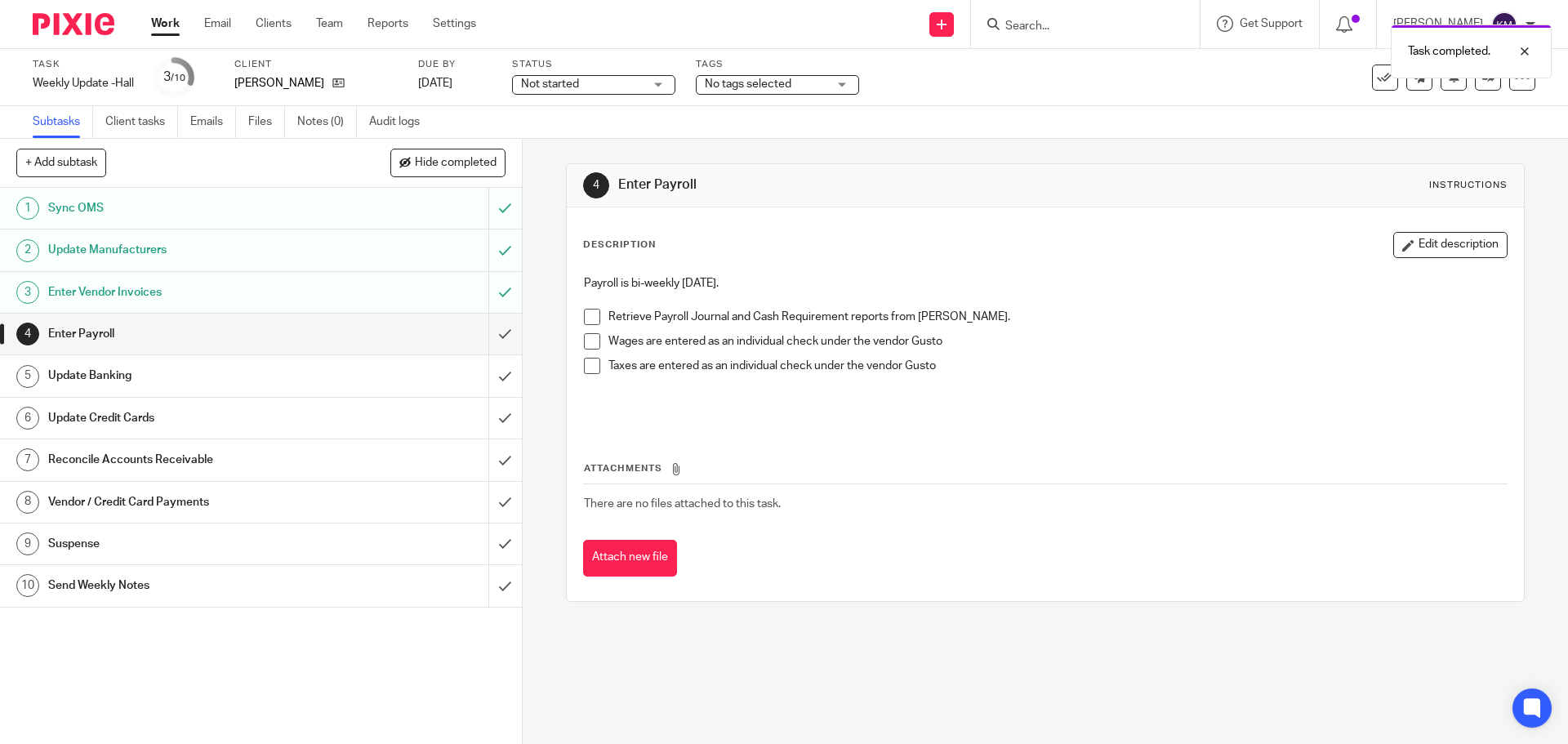
click at [585, 316] on span at bounding box center [592, 316] width 16 height 16
click at [590, 340] on span at bounding box center [592, 341] width 16 height 16
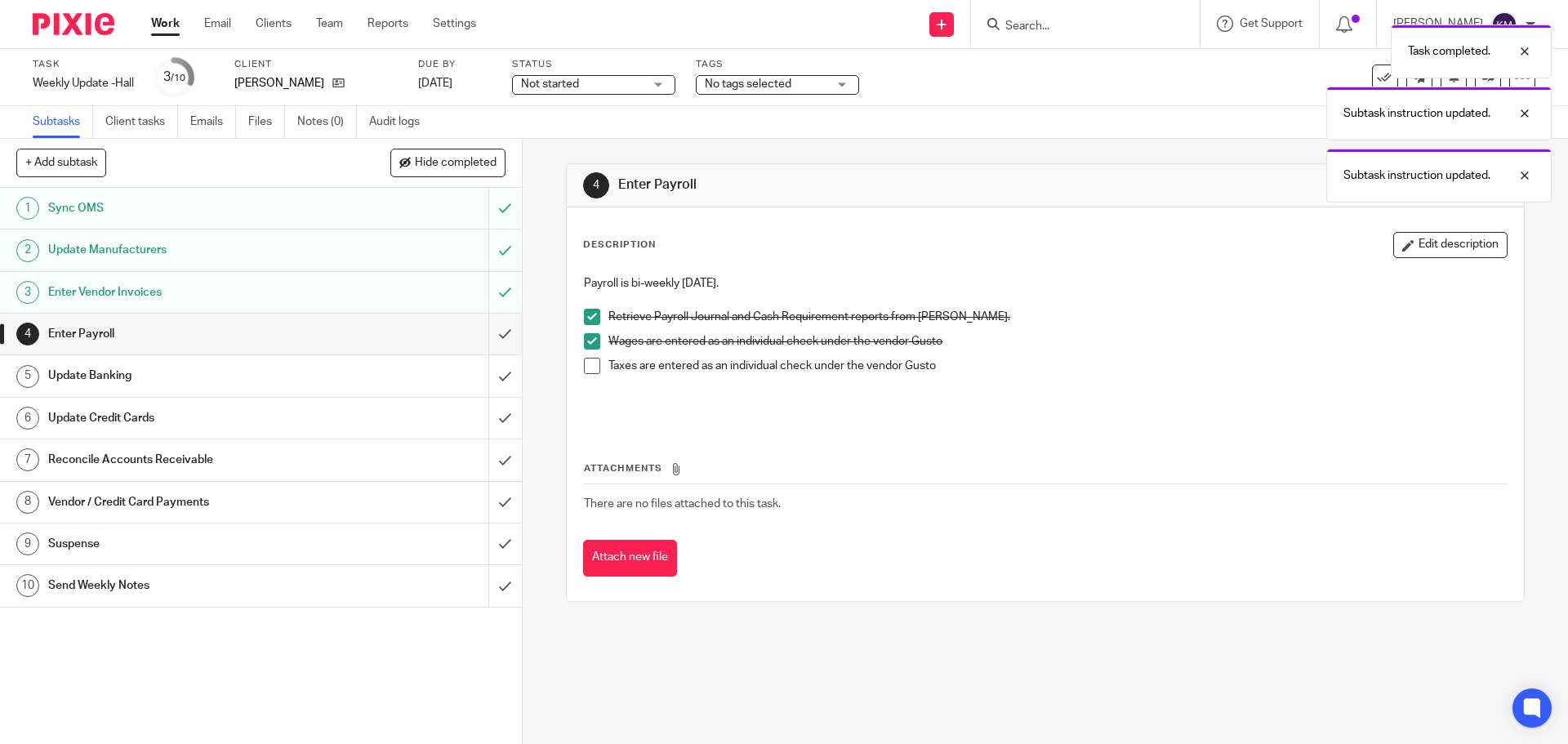
click at [591, 362] on span at bounding box center [592, 365] width 16 height 16
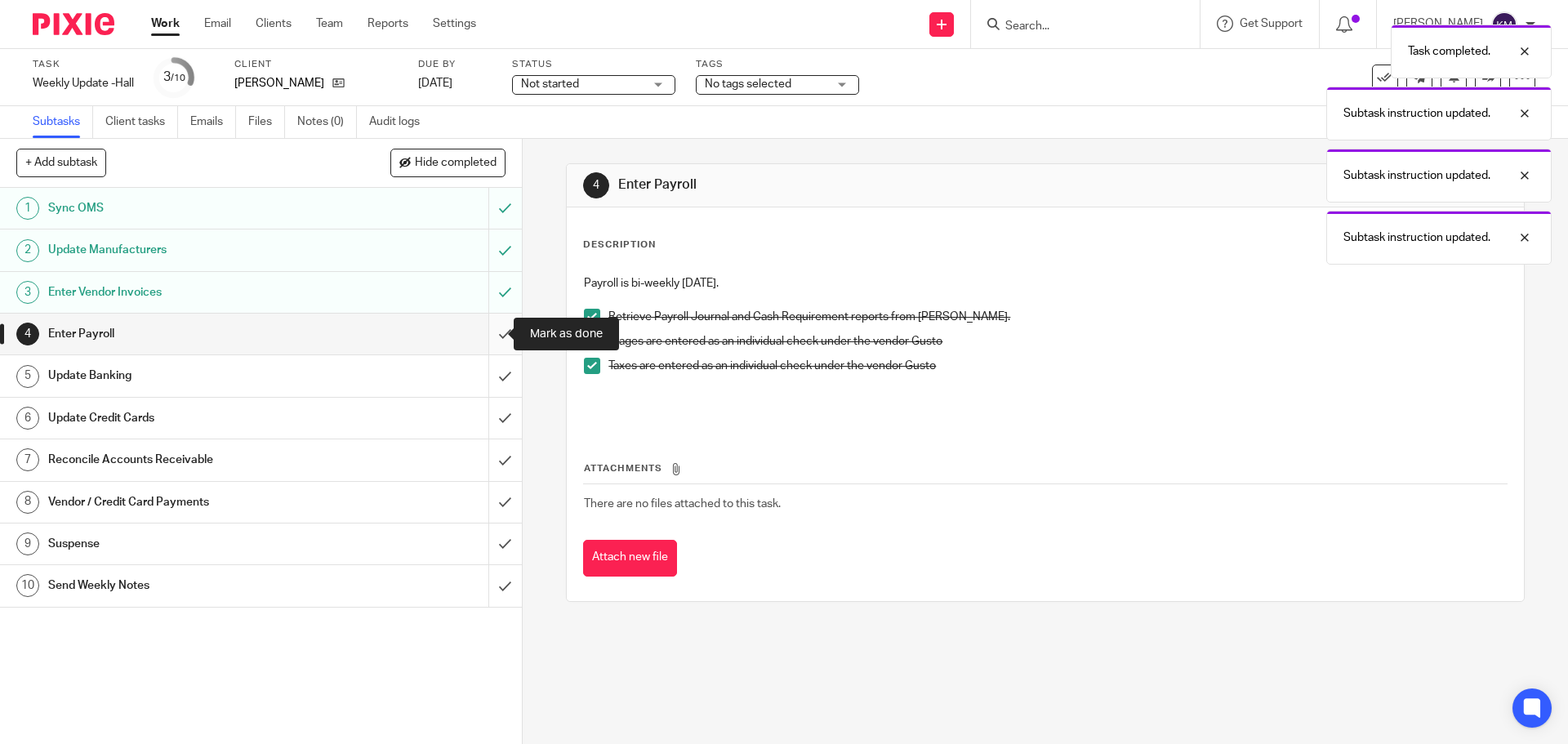
click at [494, 333] on input "submit" at bounding box center [261, 334] width 522 height 41
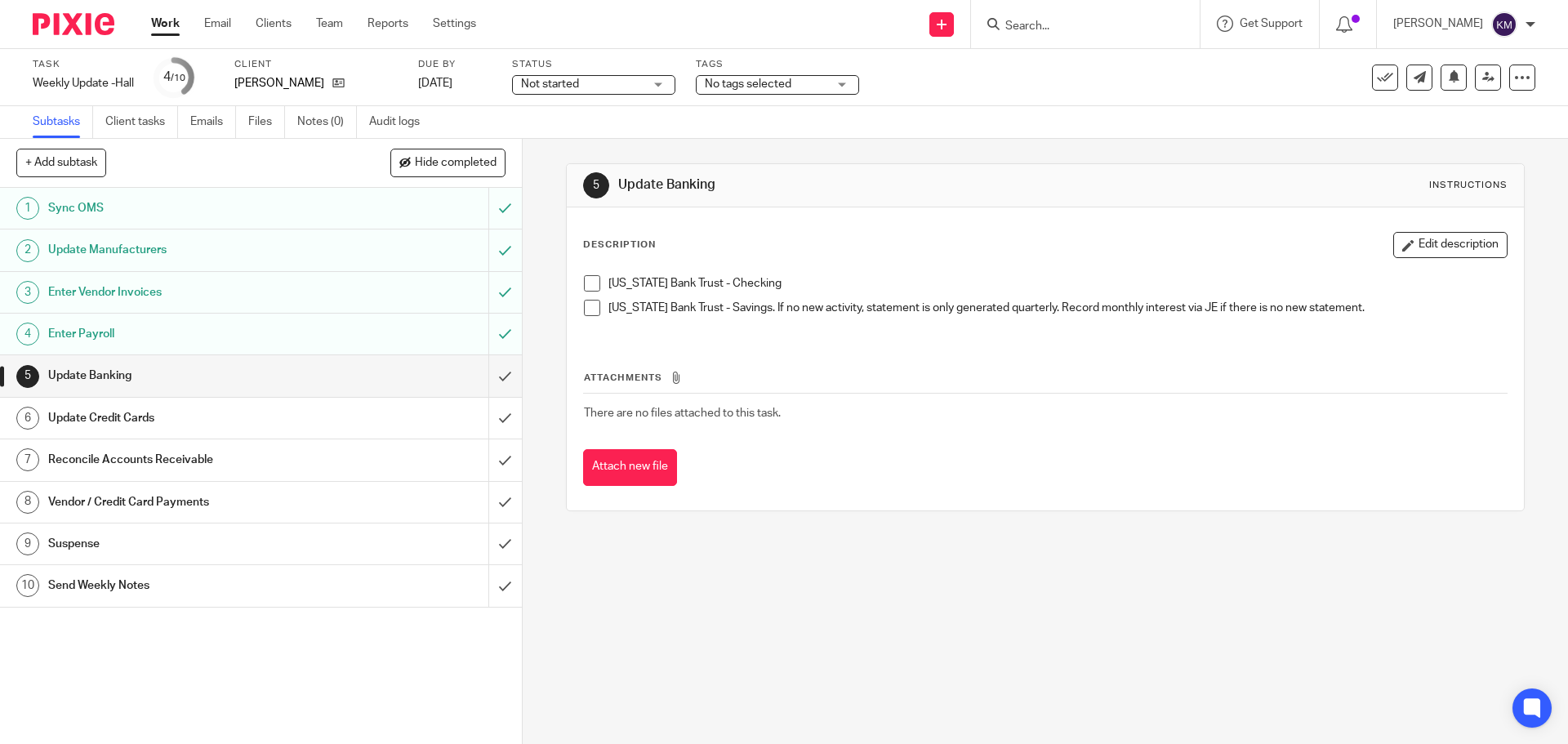
click at [584, 287] on span at bounding box center [592, 284] width 16 height 16
click at [591, 303] on span at bounding box center [592, 308] width 16 height 16
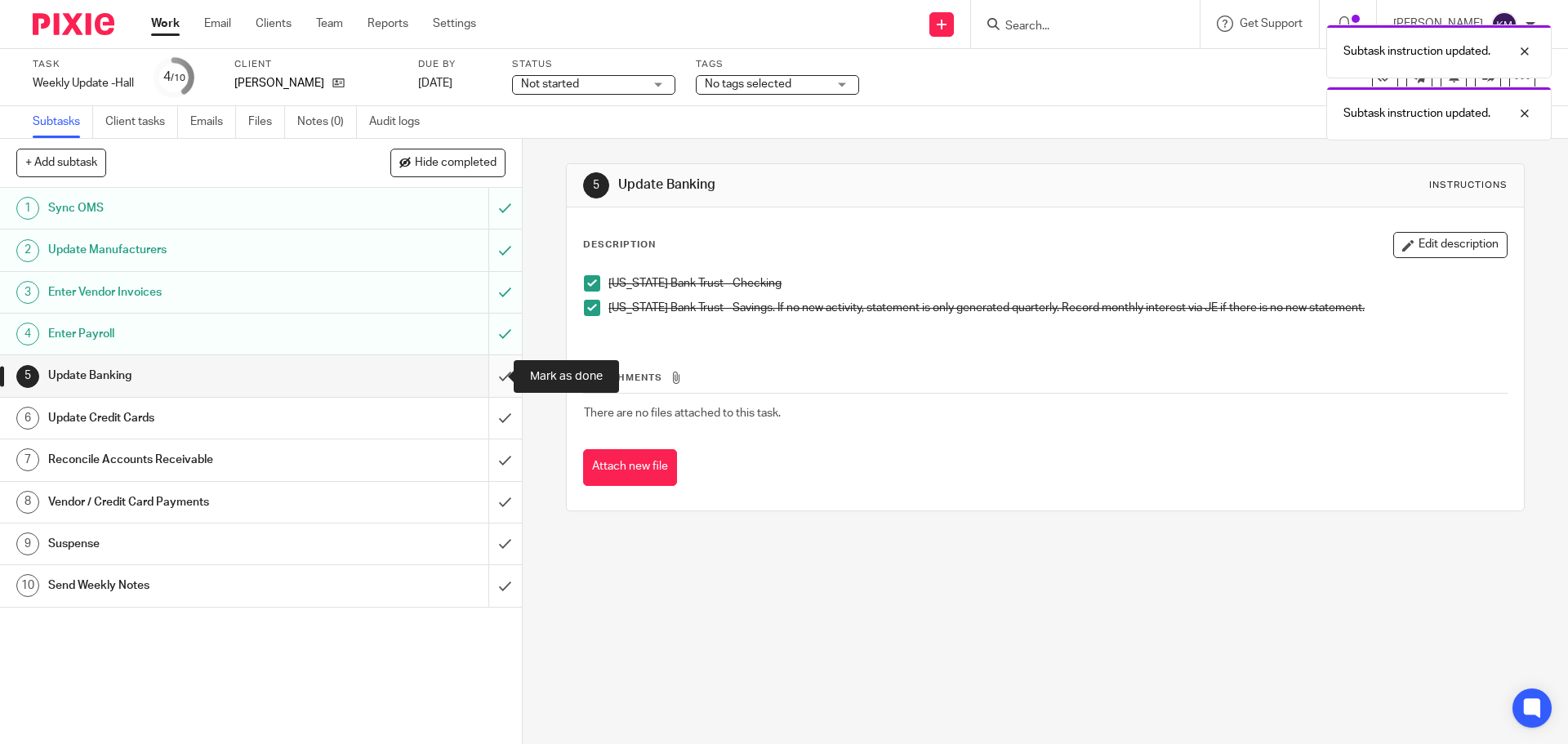
click at [497, 376] on input "submit" at bounding box center [261, 376] width 522 height 41
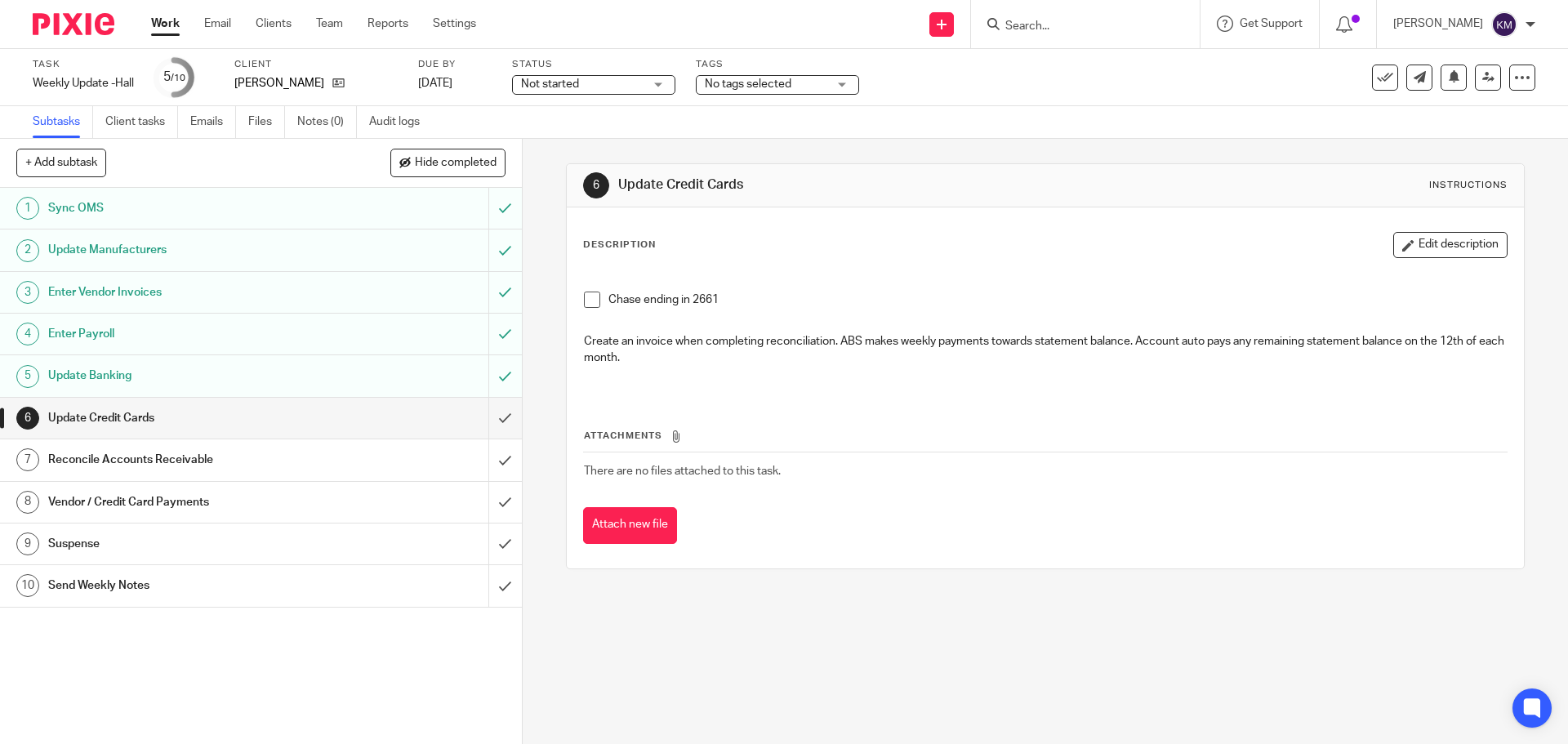
click at [586, 294] on span at bounding box center [592, 300] width 16 height 16
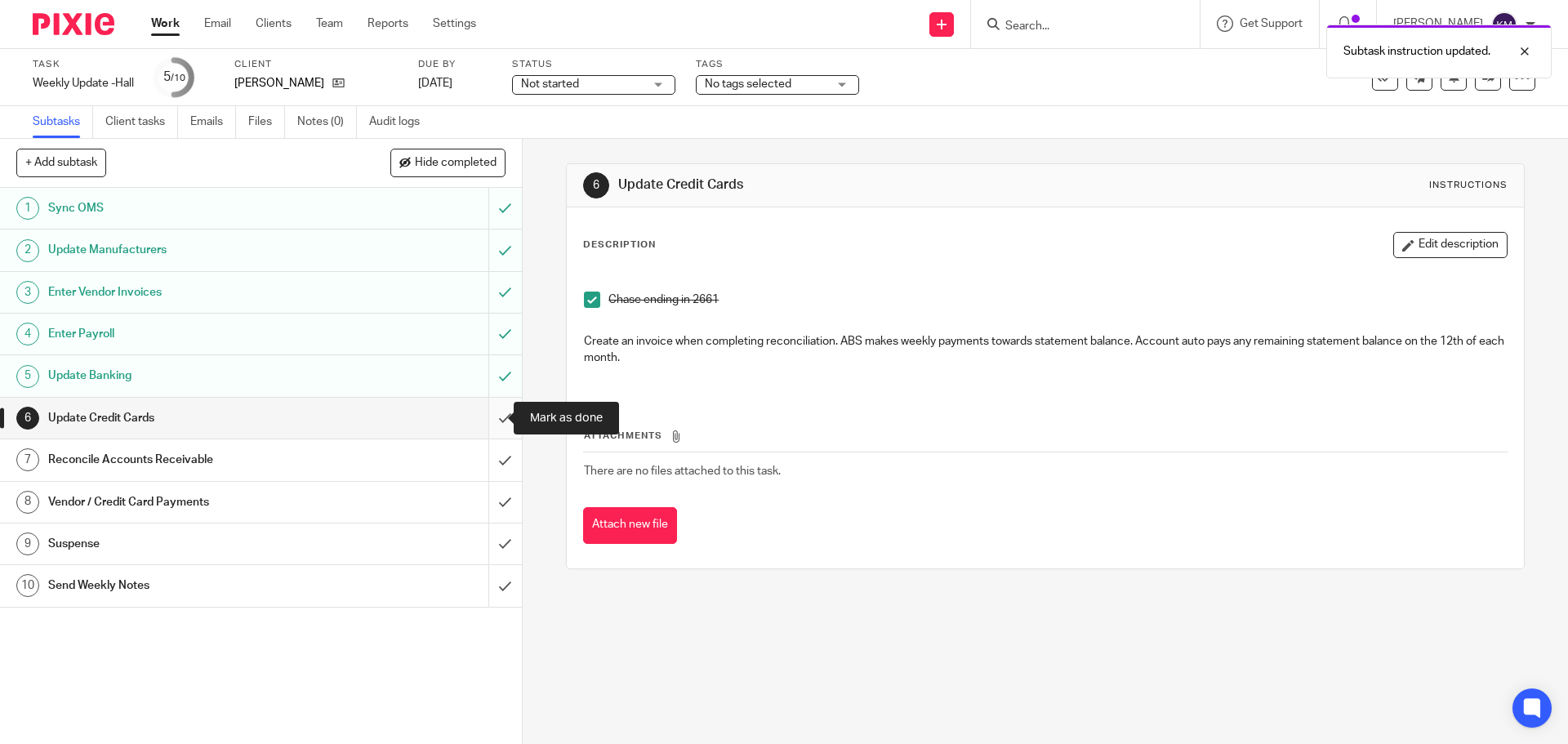
click at [488, 412] on input "submit" at bounding box center [261, 418] width 522 height 41
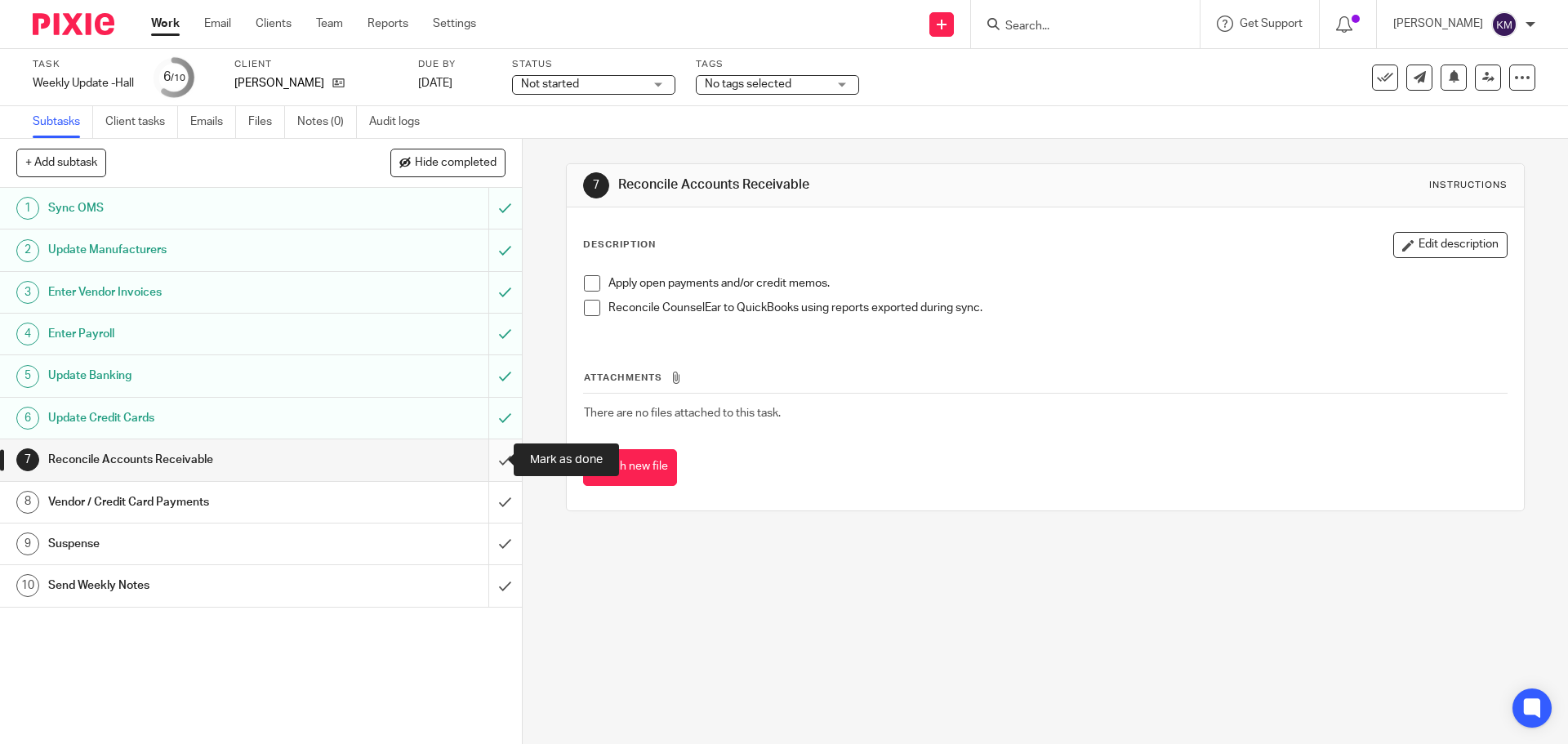
click at [491, 457] on input "submit" at bounding box center [261, 460] width 522 height 41
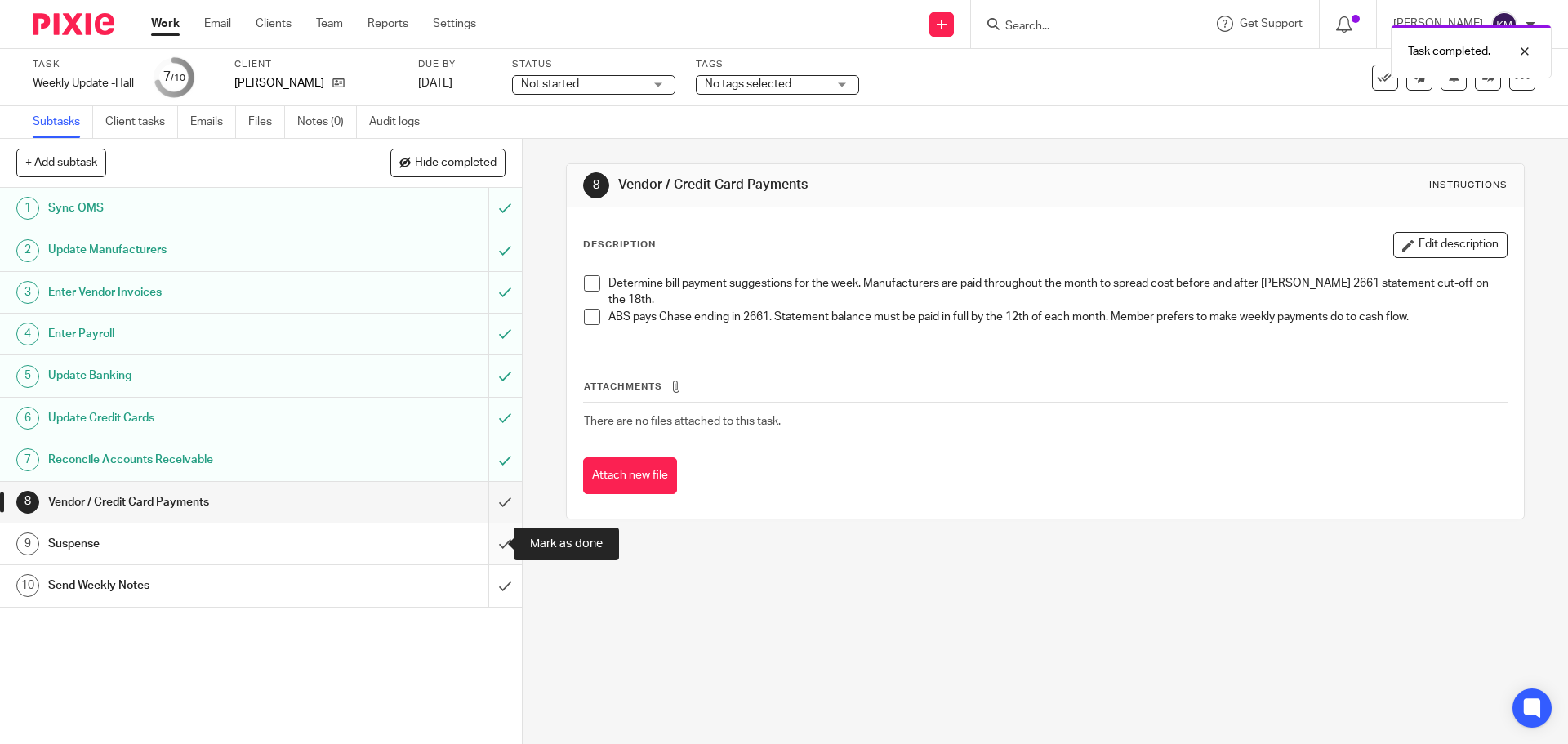
click at [493, 544] on input "submit" at bounding box center [261, 544] width 522 height 41
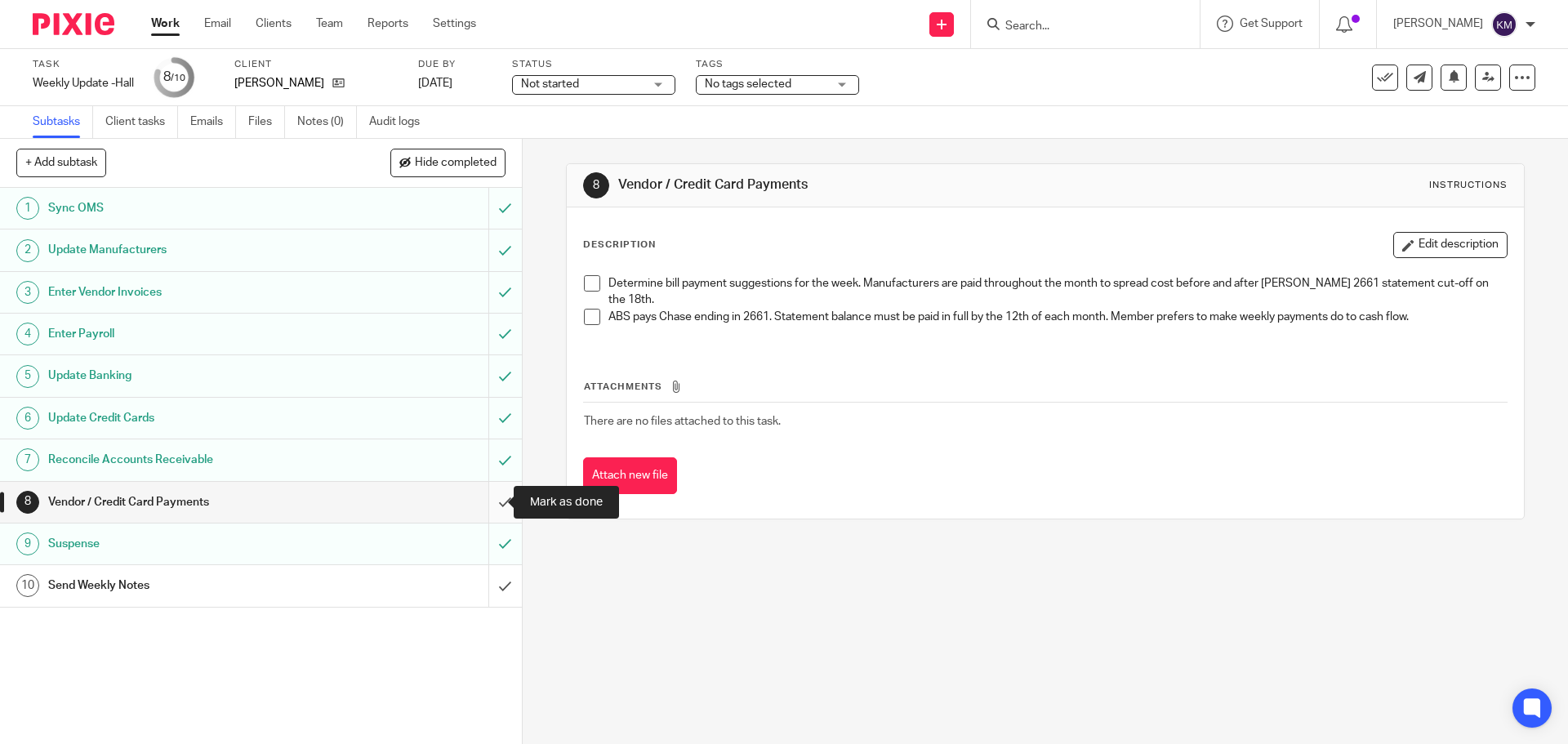
click at [494, 500] on input "submit" at bounding box center [261, 502] width 522 height 41
click at [486, 576] on input "submit" at bounding box center [261, 586] width 522 height 41
